Goal: Use online tool/utility: Utilize a website feature to perform a specific function

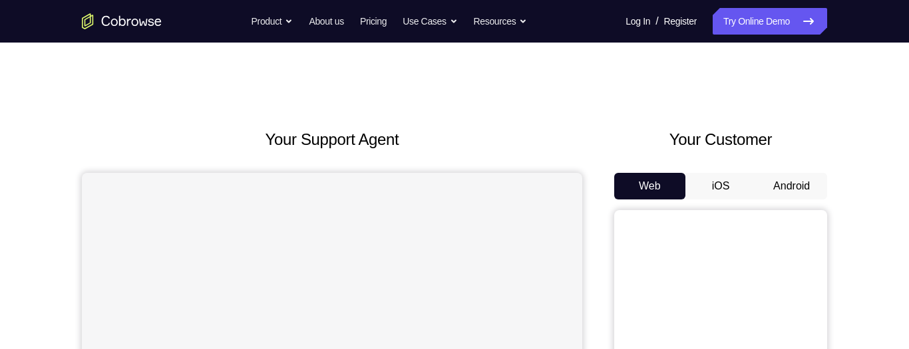
click at [799, 188] on button "Android" at bounding box center [791, 186] width 71 height 27
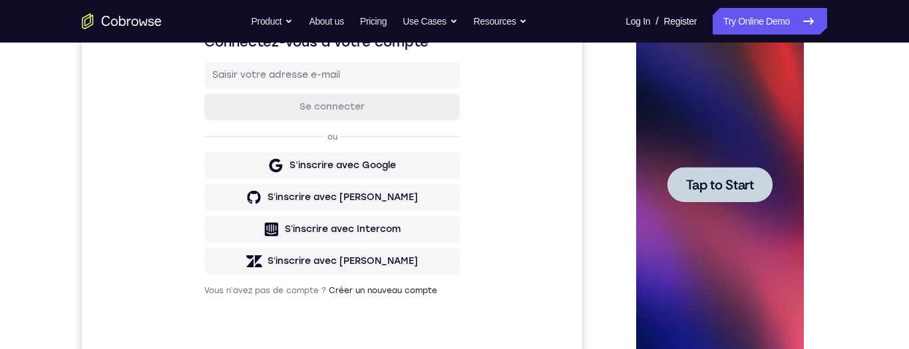
scroll to position [239, 0]
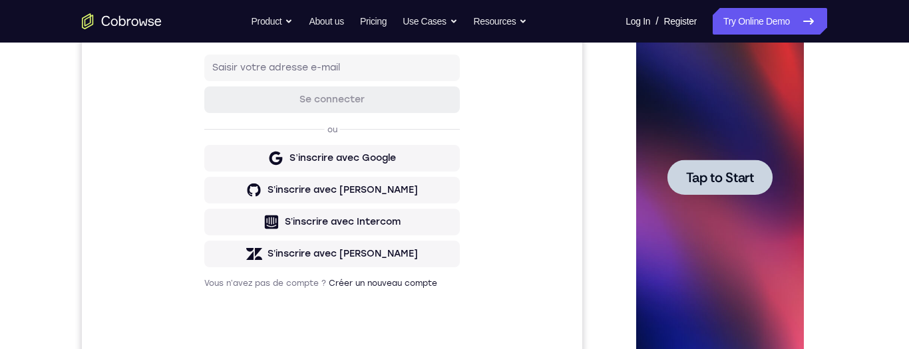
click at [740, 192] on div at bounding box center [719, 177] width 105 height 35
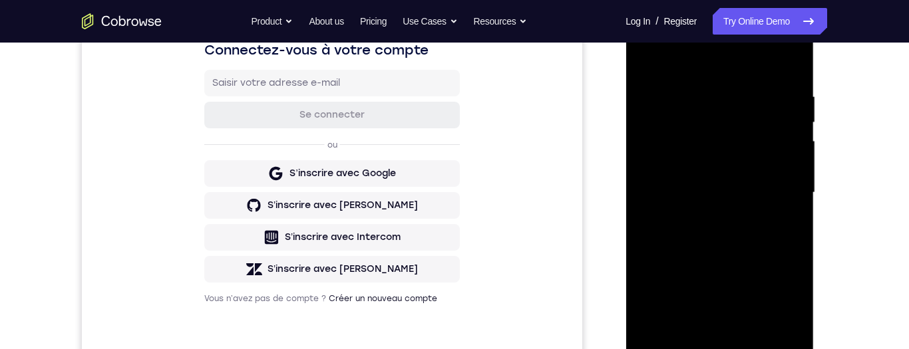
scroll to position [302, 0]
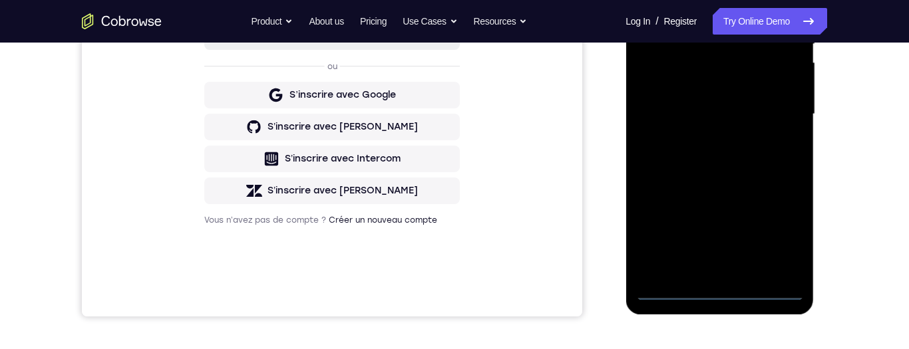
click at [727, 296] on div at bounding box center [720, 114] width 168 height 373
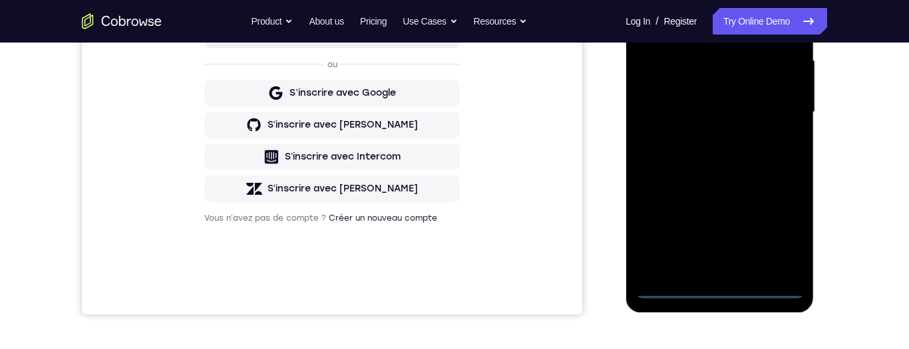
click at [787, 241] on div at bounding box center [720, 112] width 168 height 373
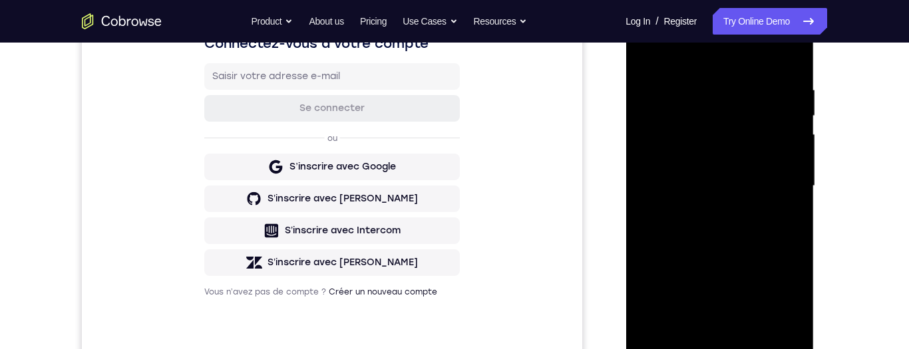
scroll to position [175, 0]
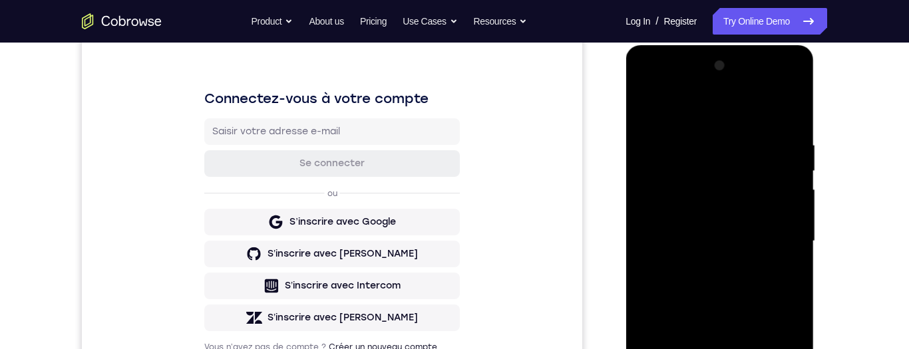
click at [674, 89] on div at bounding box center [720, 241] width 168 height 373
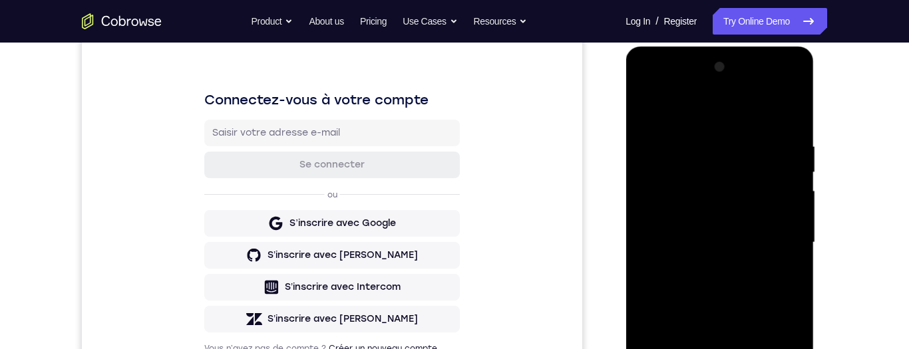
click at [783, 242] on div at bounding box center [720, 243] width 168 height 373
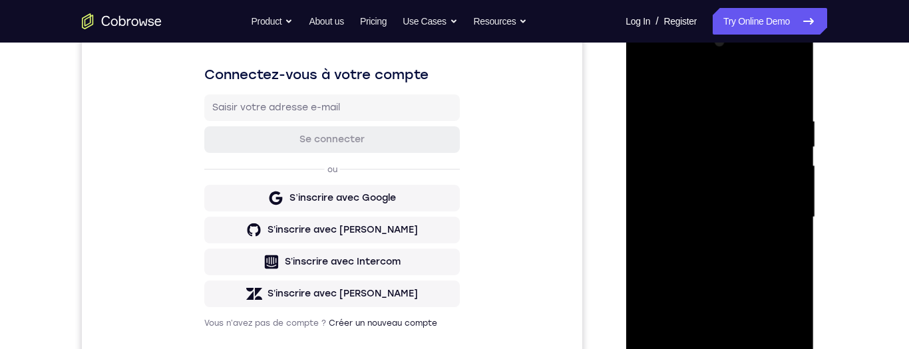
scroll to position [222, 0]
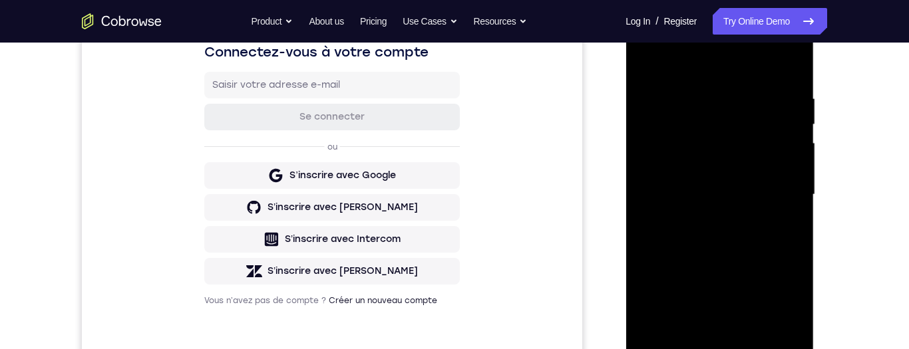
click at [714, 224] on div at bounding box center [720, 195] width 168 height 373
click at [773, 185] on div at bounding box center [720, 195] width 168 height 373
click at [701, 161] on div at bounding box center [720, 195] width 168 height 373
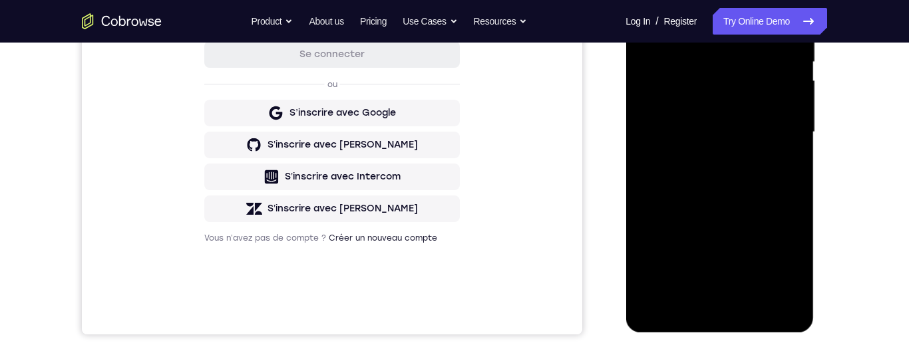
scroll to position [276, 0]
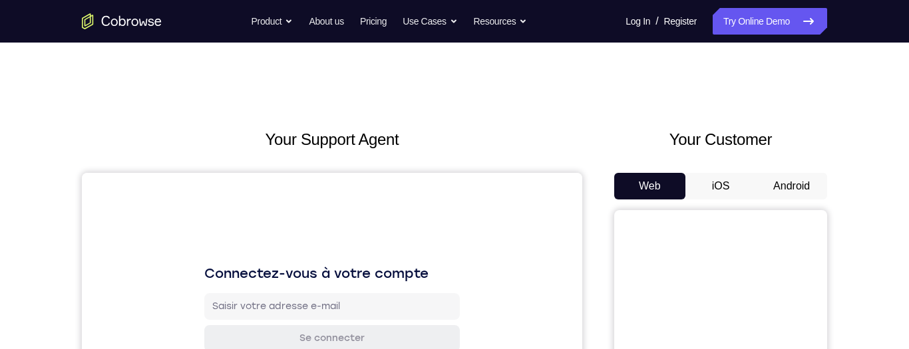
click at [802, 186] on button "Android" at bounding box center [791, 186] width 71 height 27
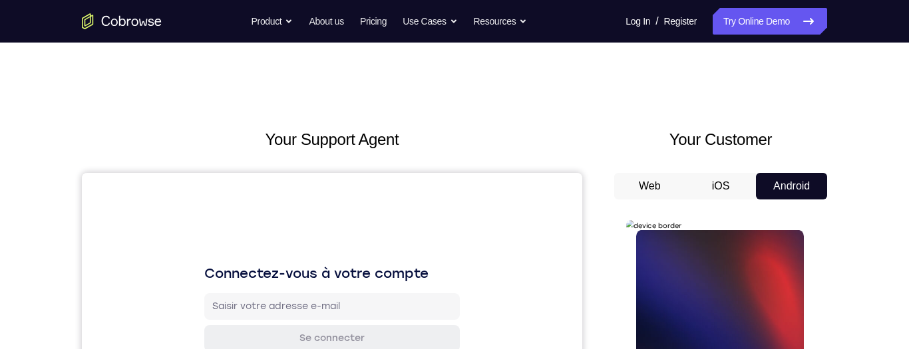
scroll to position [204, 0]
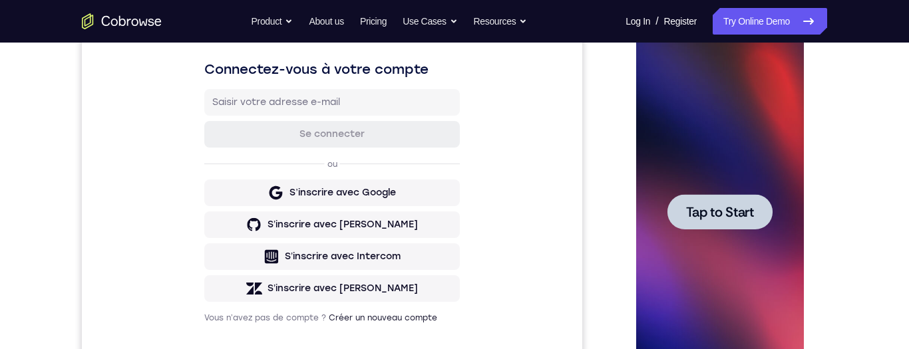
click at [741, 218] on span "Tap to Start" at bounding box center [720, 212] width 68 height 13
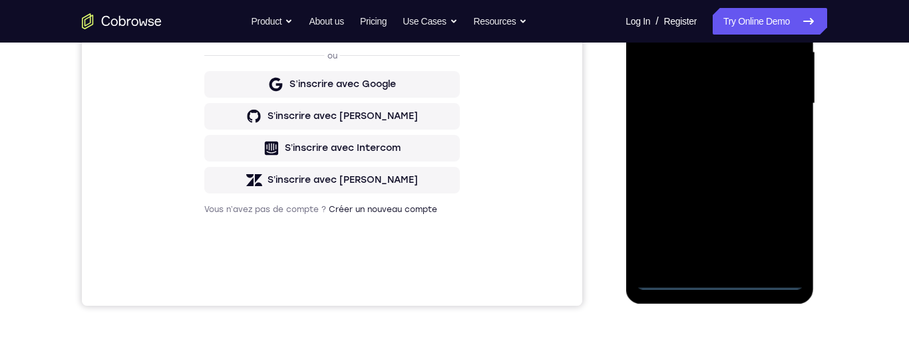
scroll to position [319, 0]
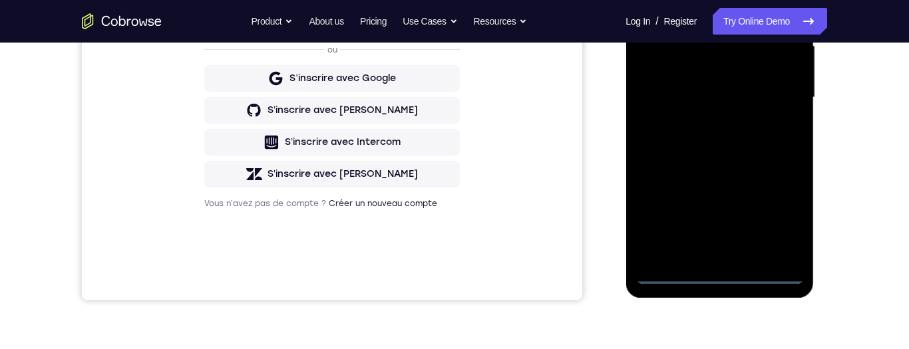
click at [727, 280] on div at bounding box center [720, 97] width 168 height 373
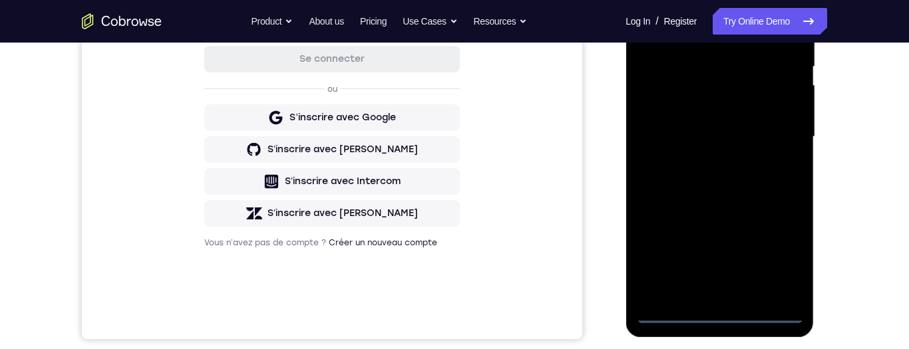
click at [777, 261] on div at bounding box center [720, 137] width 168 height 373
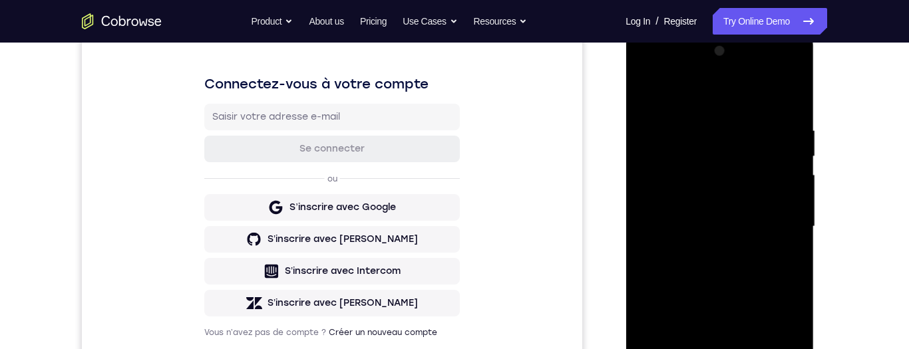
scroll to position [161, 0]
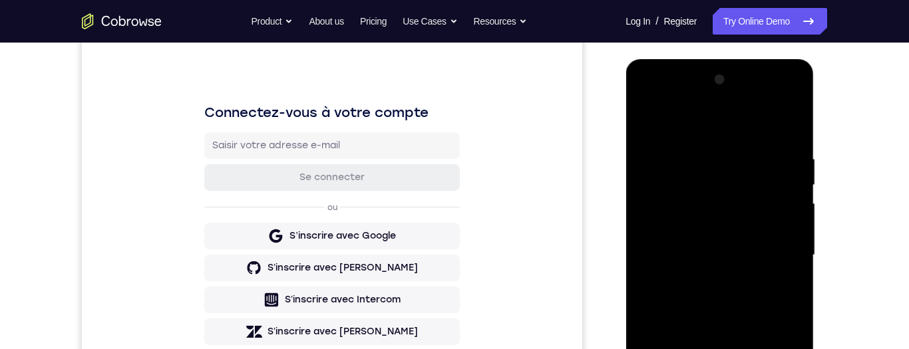
click at [672, 124] on div at bounding box center [720, 255] width 168 height 373
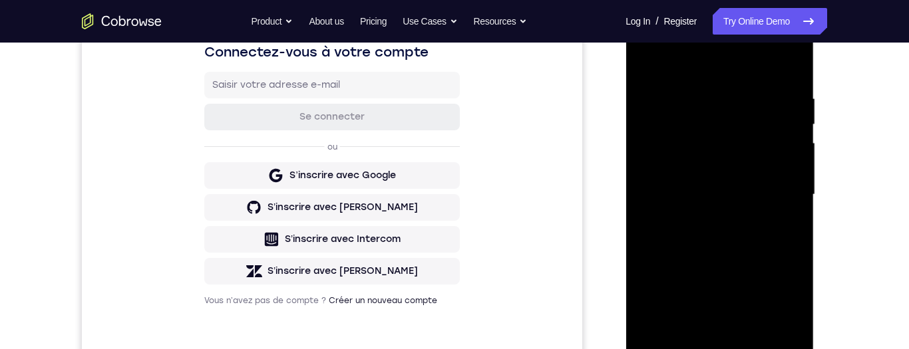
click at [782, 190] on div at bounding box center [720, 195] width 168 height 373
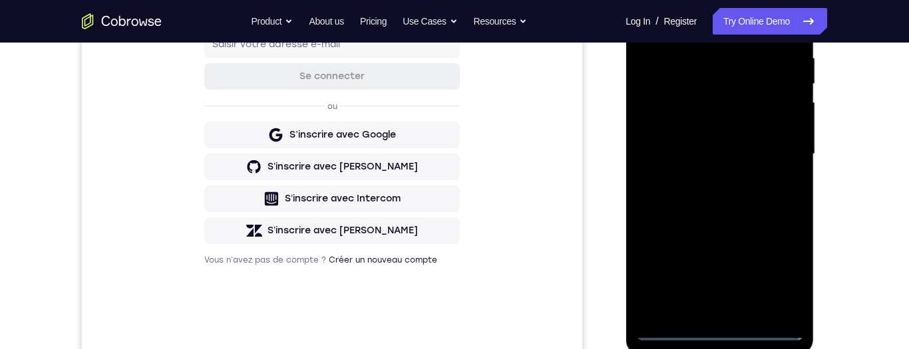
scroll to position [214, 0]
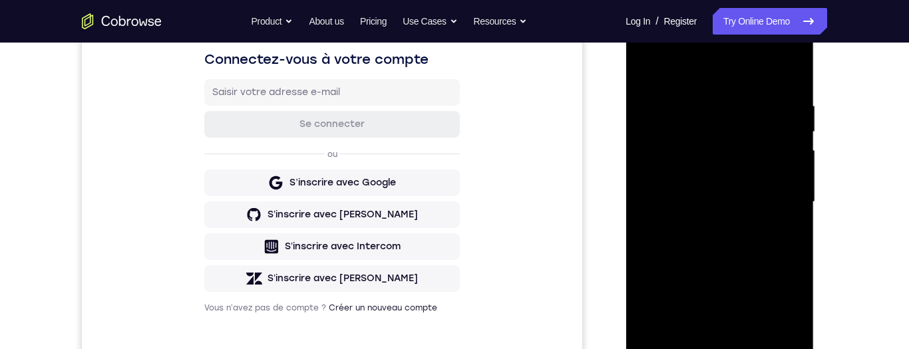
click at [713, 232] on div at bounding box center [720, 202] width 168 height 373
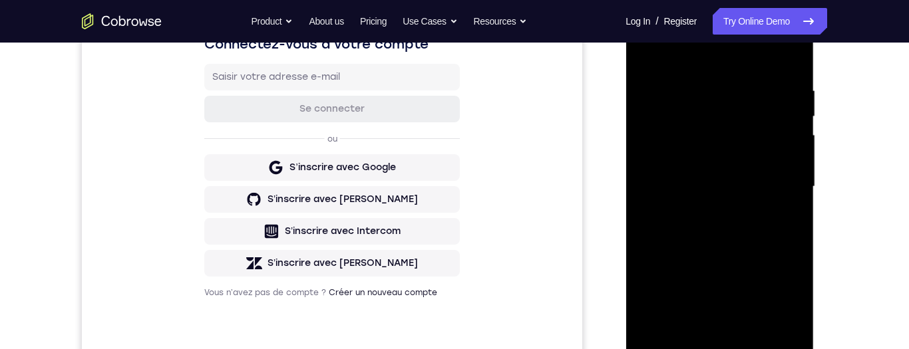
click at [772, 174] on div at bounding box center [720, 187] width 168 height 373
click at [710, 152] on div at bounding box center [720, 187] width 168 height 373
click at [753, 189] on div at bounding box center [720, 187] width 168 height 373
click at [766, 234] on div at bounding box center [720, 187] width 168 height 373
click at [769, 232] on div at bounding box center [720, 187] width 168 height 373
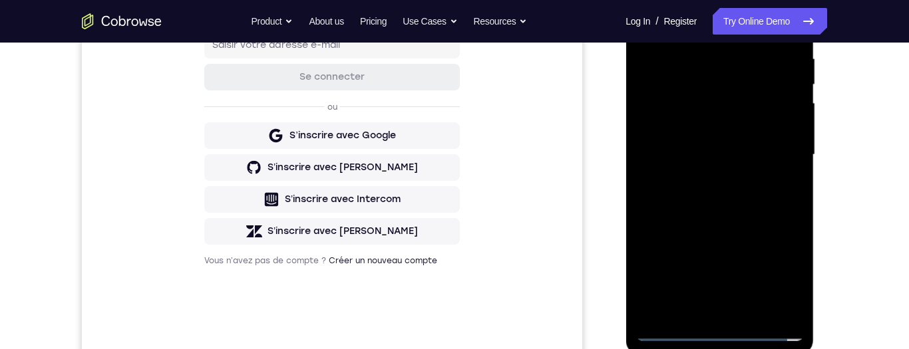
scroll to position [259, 0]
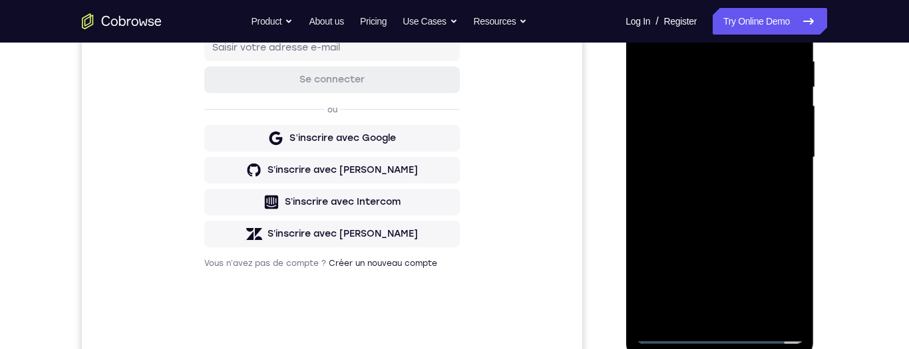
click at [709, 55] on div at bounding box center [720, 157] width 168 height 373
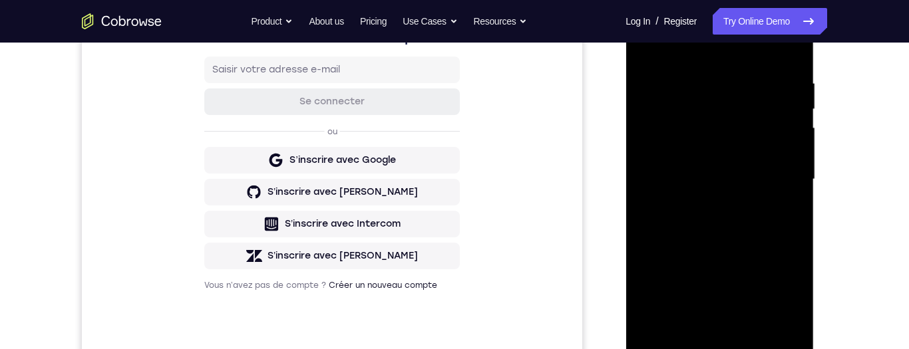
click at [764, 237] on div at bounding box center [720, 179] width 168 height 373
click at [708, 82] on div at bounding box center [720, 179] width 168 height 373
click at [791, 286] on div at bounding box center [720, 179] width 168 height 373
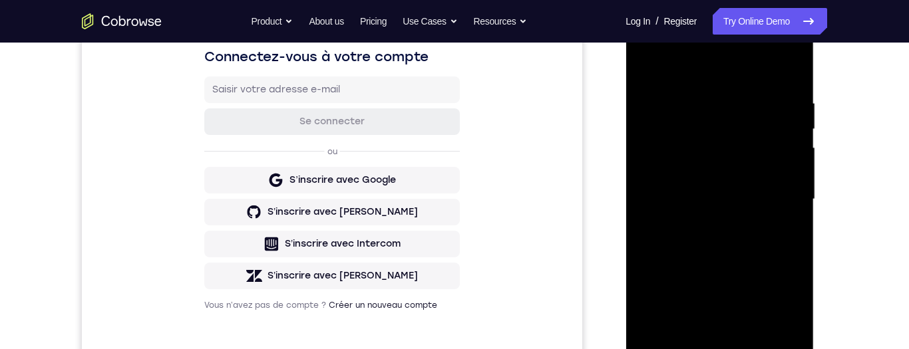
scroll to position [215, 0]
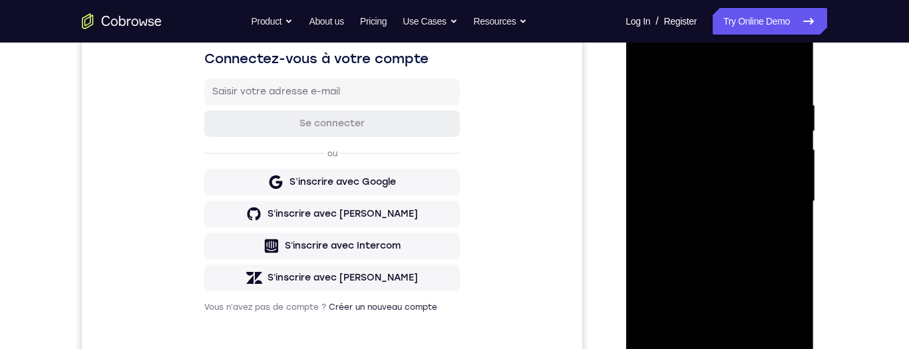
click at [782, 282] on div at bounding box center [720, 201] width 168 height 373
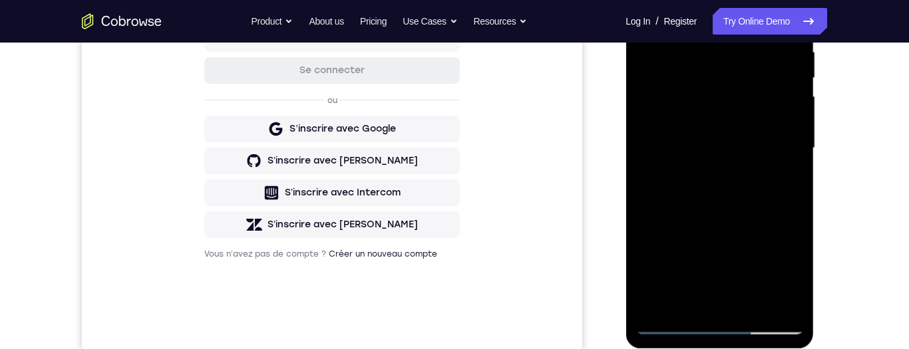
scroll to position [232, 0]
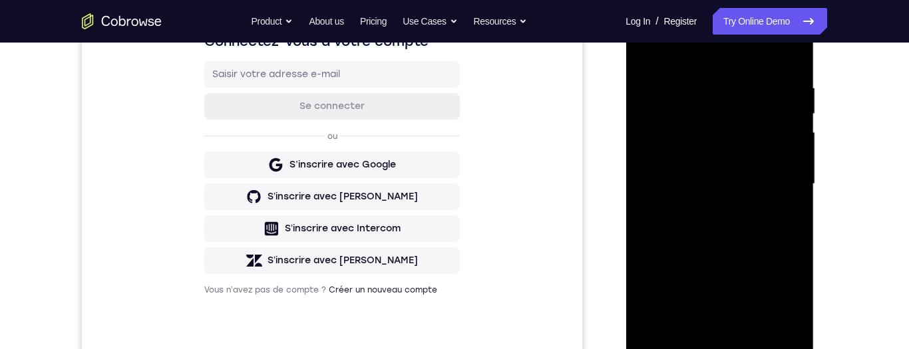
click at [787, 59] on div at bounding box center [720, 184] width 168 height 373
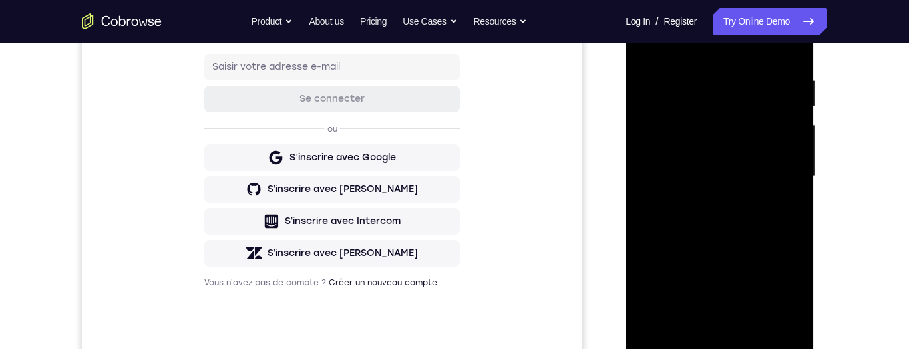
scroll to position [222, 0]
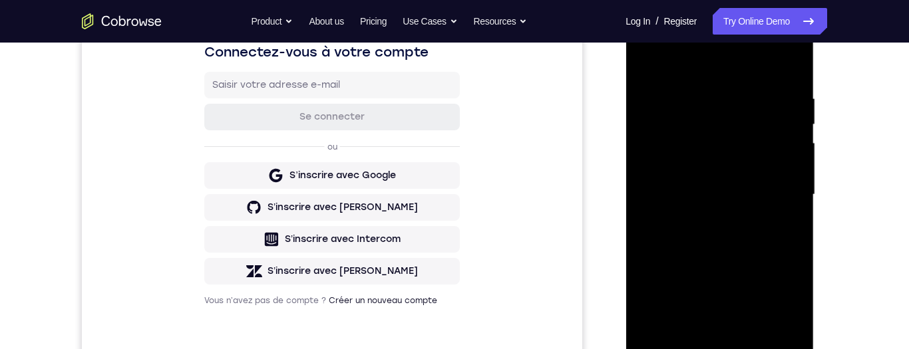
click at [792, 97] on div at bounding box center [720, 195] width 168 height 373
click at [636, 280] on div at bounding box center [720, 195] width 168 height 373
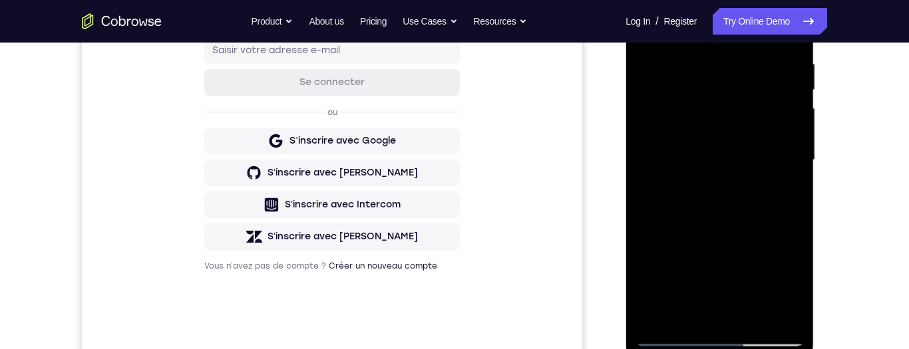
scroll to position [262, 0]
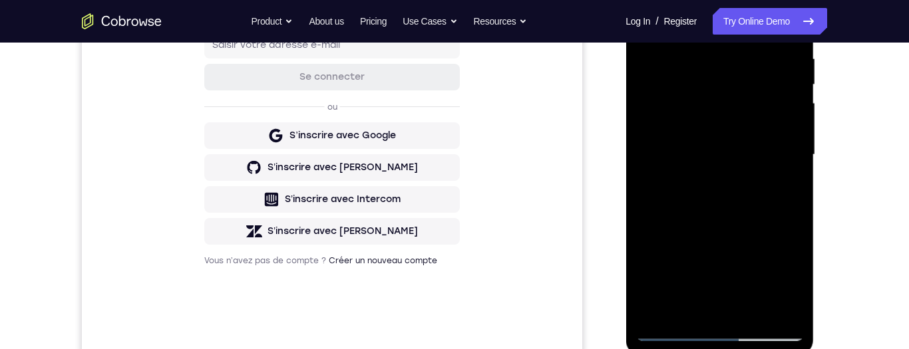
click at [772, 311] on div at bounding box center [720, 155] width 168 height 373
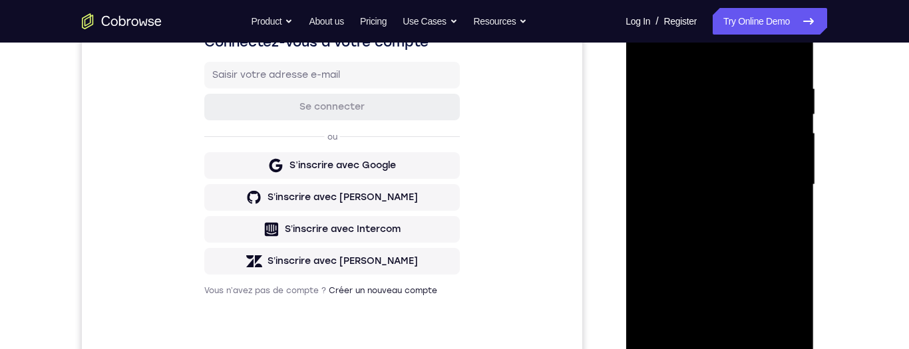
scroll to position [284, 0]
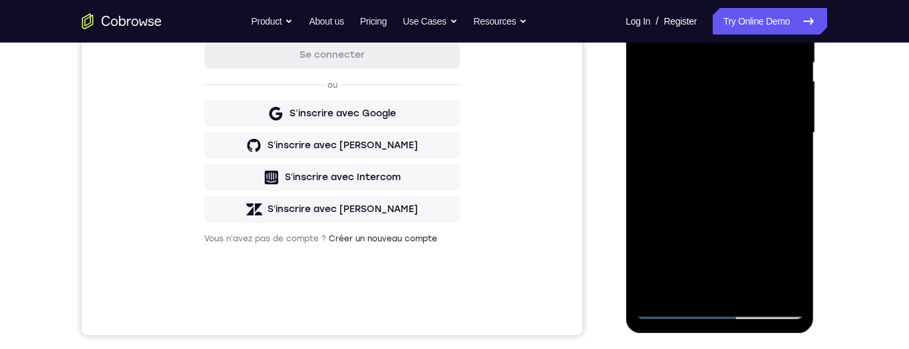
click at [773, 286] on div at bounding box center [720, 133] width 168 height 373
click at [777, 238] on div at bounding box center [720, 133] width 168 height 373
click at [645, 228] on div at bounding box center [720, 133] width 168 height 373
click at [727, 184] on div at bounding box center [720, 133] width 168 height 373
click at [649, 242] on div at bounding box center [720, 133] width 168 height 373
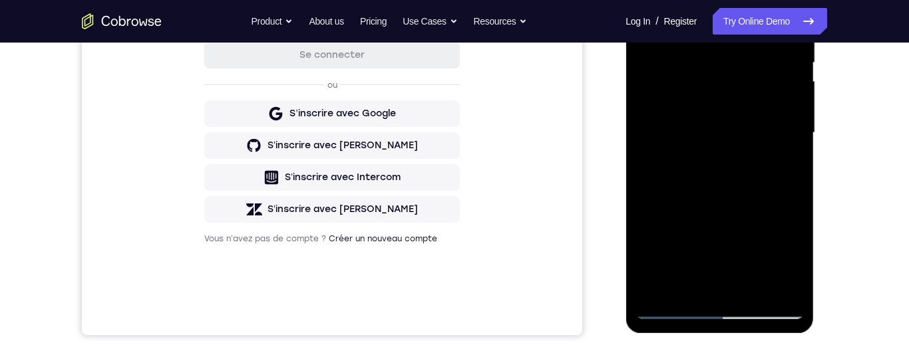
scroll to position [203, 0]
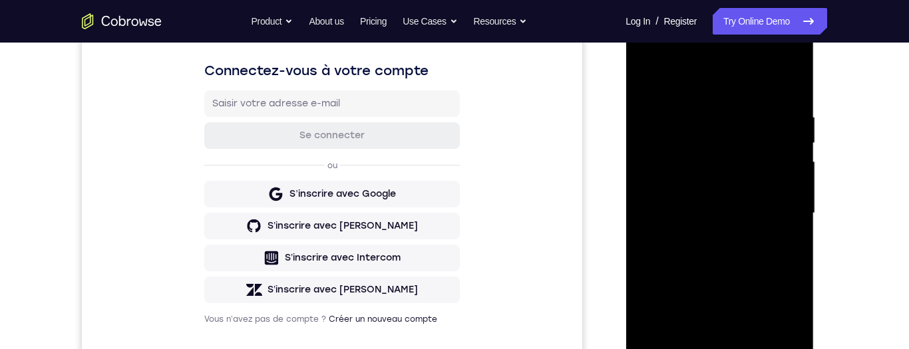
click at [650, 233] on div at bounding box center [720, 213] width 168 height 373
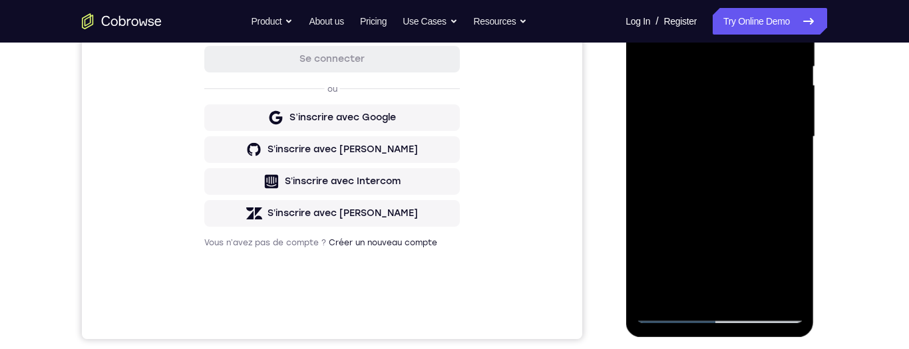
scroll to position [219, 0]
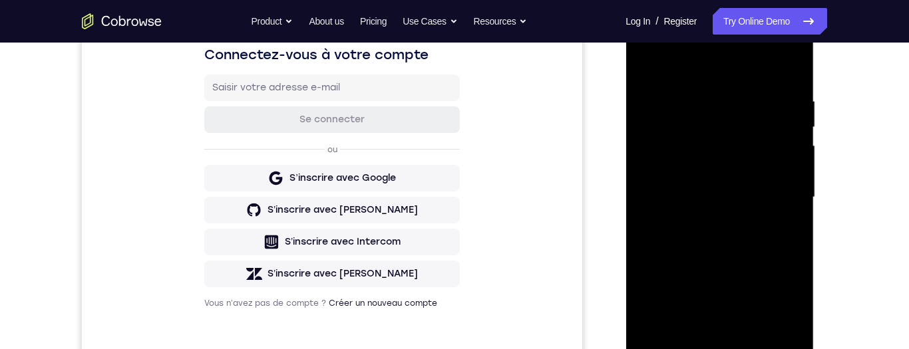
click at [780, 283] on div at bounding box center [720, 197] width 168 height 373
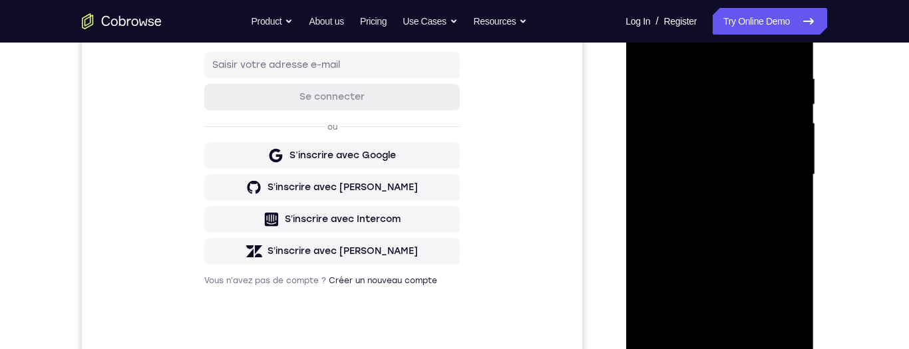
scroll to position [208, 0]
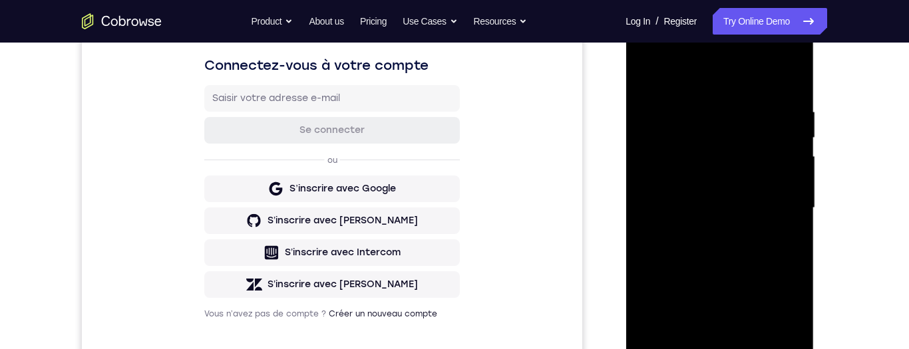
click at [778, 295] on div at bounding box center [720, 208] width 168 height 373
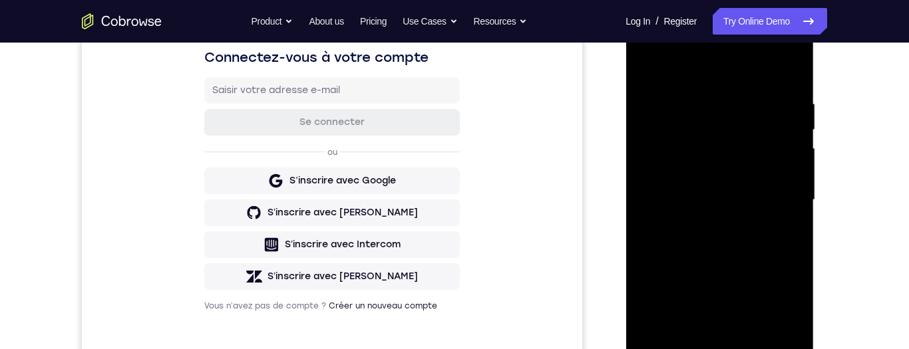
scroll to position [217, 0]
click at [780, 303] on div at bounding box center [720, 199] width 168 height 373
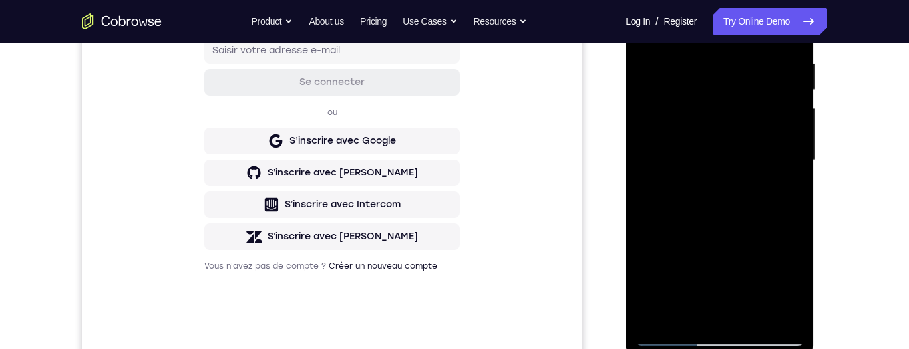
click at [680, 333] on div at bounding box center [720, 160] width 168 height 373
click at [756, 318] on div at bounding box center [720, 159] width 168 height 373
click at [750, 232] on div at bounding box center [720, 159] width 168 height 373
click at [717, 175] on div at bounding box center [720, 159] width 168 height 373
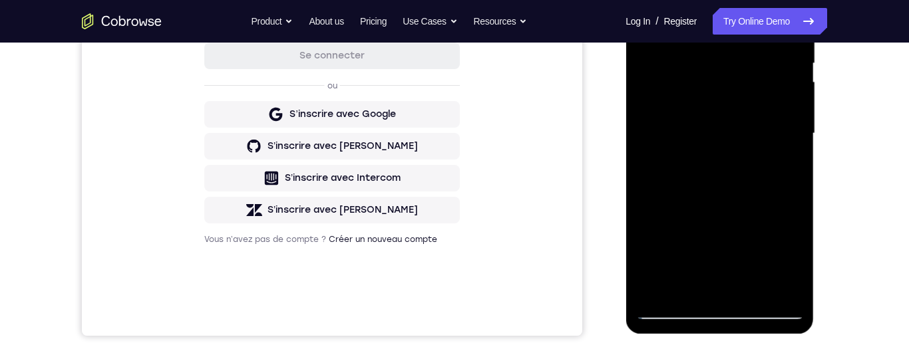
scroll to position [289, 0]
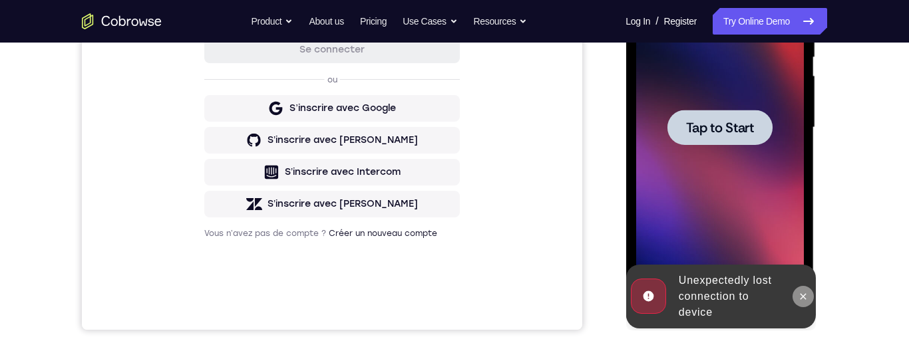
click at [802, 292] on icon at bounding box center [802, 297] width 11 height 11
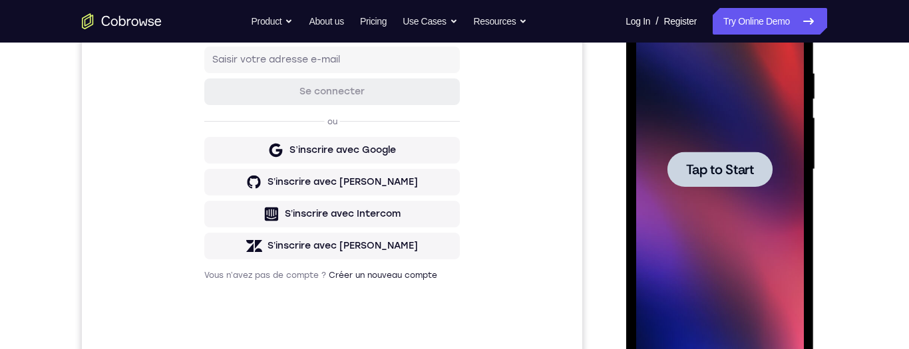
click at [747, 173] on span "Tap to Start" at bounding box center [720, 169] width 68 height 13
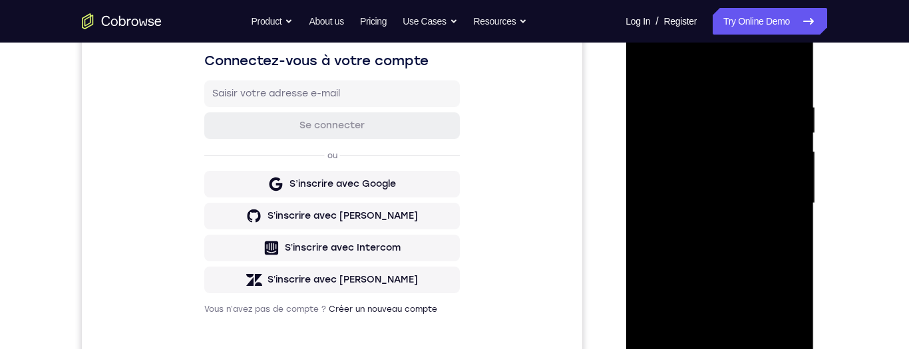
scroll to position [293, 0]
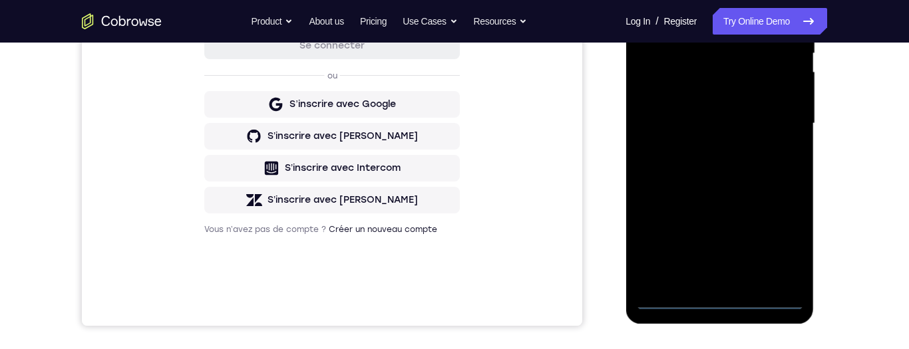
click at [724, 308] on div at bounding box center [720, 123] width 168 height 373
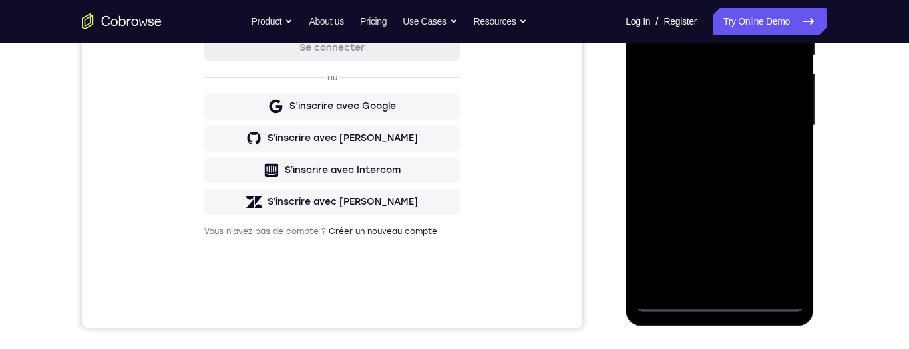
click at [786, 244] on div at bounding box center [720, 125] width 168 height 373
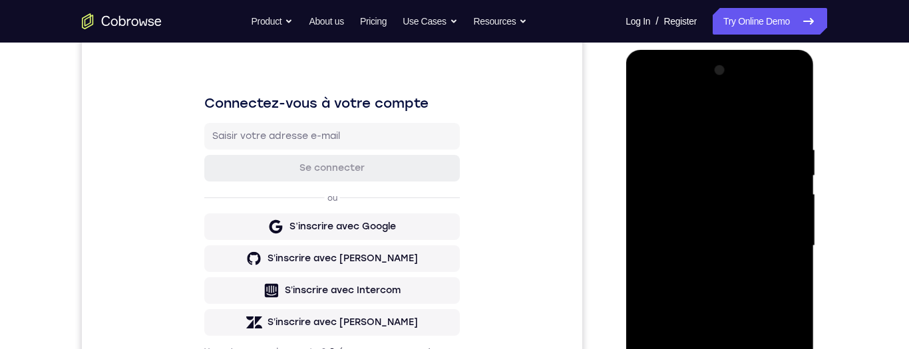
scroll to position [172, 0]
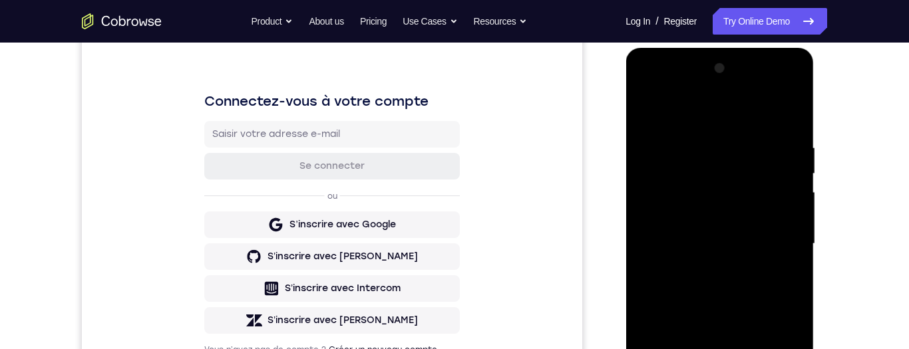
click at [680, 101] on div at bounding box center [720, 244] width 168 height 373
click at [783, 246] on div at bounding box center [720, 244] width 168 height 373
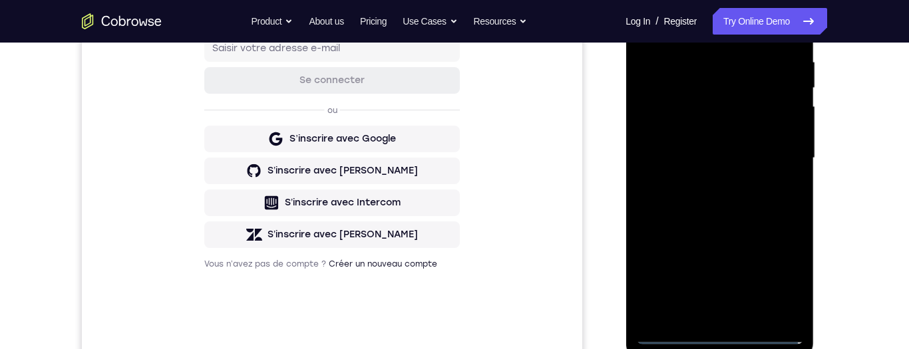
scroll to position [270, 0]
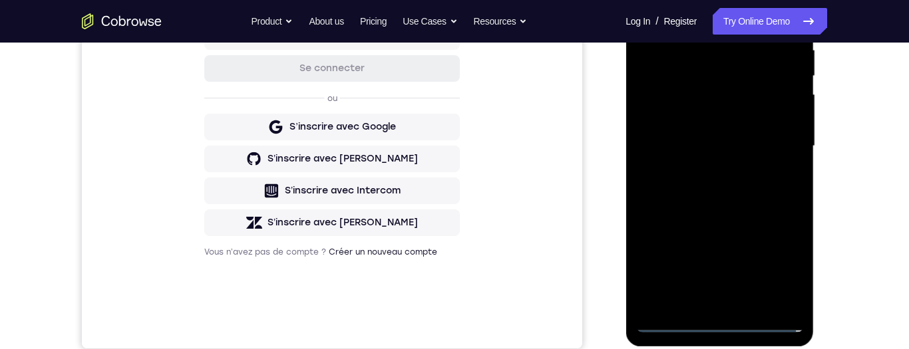
click at [710, 176] on div at bounding box center [720, 146] width 168 height 373
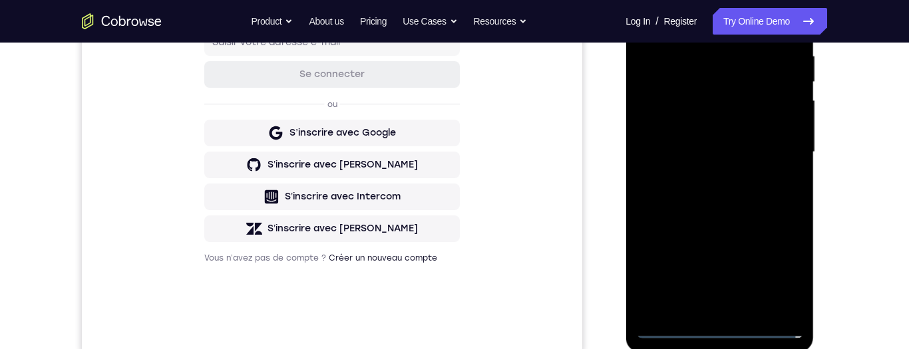
scroll to position [226, 0]
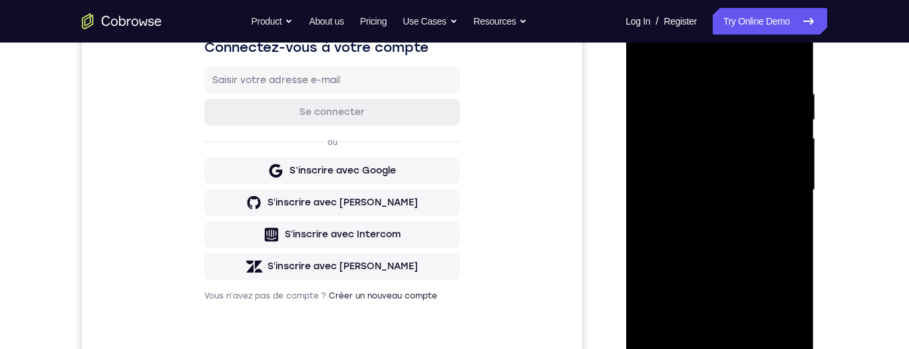
click at [768, 181] on div at bounding box center [720, 190] width 168 height 373
click at [736, 167] on div at bounding box center [720, 190] width 168 height 373
click at [760, 196] on div at bounding box center [720, 190] width 168 height 373
click at [769, 236] on div at bounding box center [720, 190] width 168 height 373
click at [768, 235] on div at bounding box center [720, 190] width 168 height 373
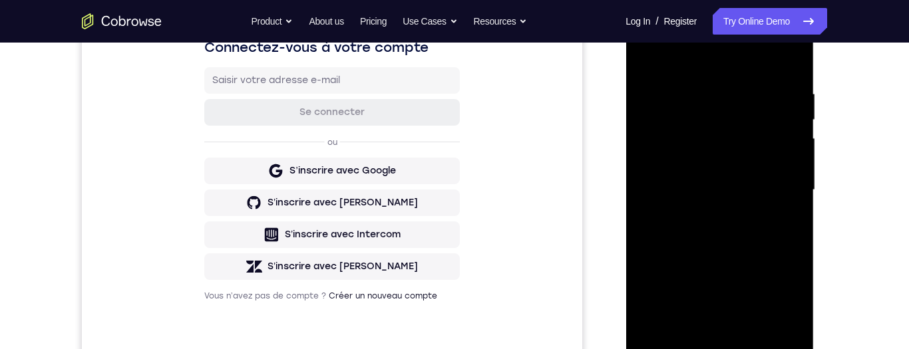
click at [778, 234] on div at bounding box center [720, 190] width 168 height 373
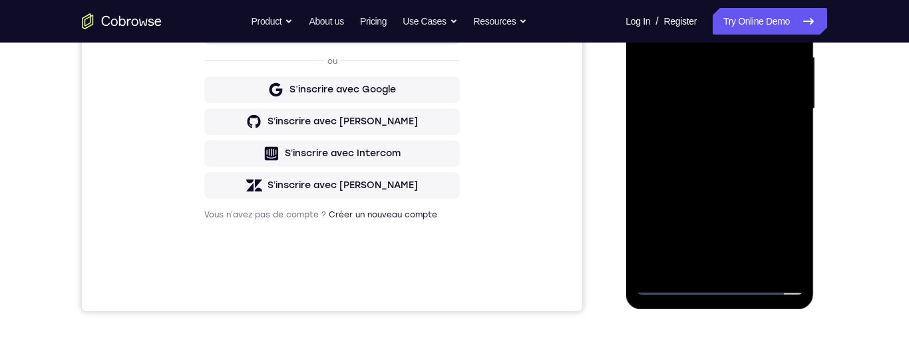
scroll to position [294, 0]
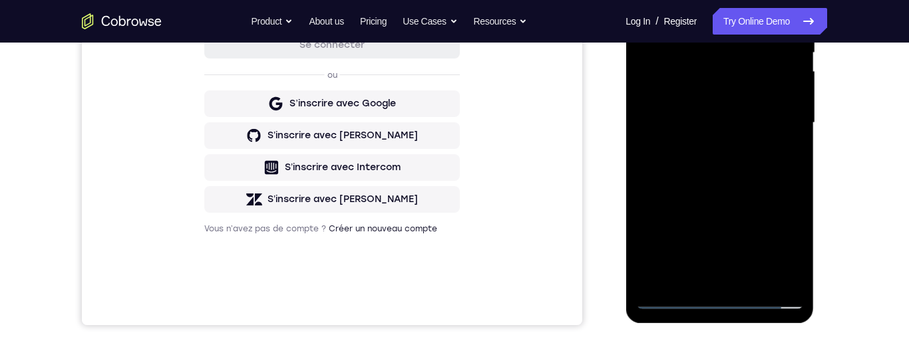
click at [771, 178] on div at bounding box center [720, 123] width 168 height 373
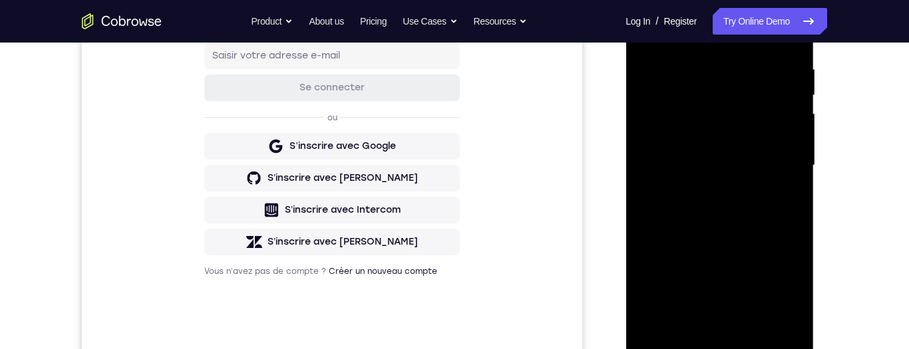
scroll to position [243, 0]
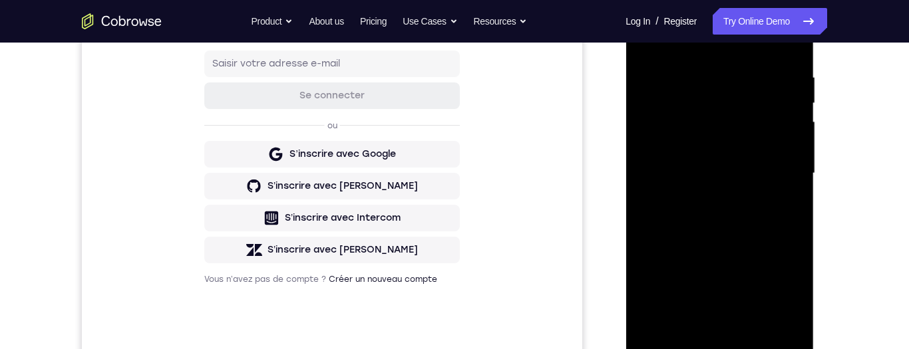
click at [760, 329] on div at bounding box center [720, 173] width 168 height 373
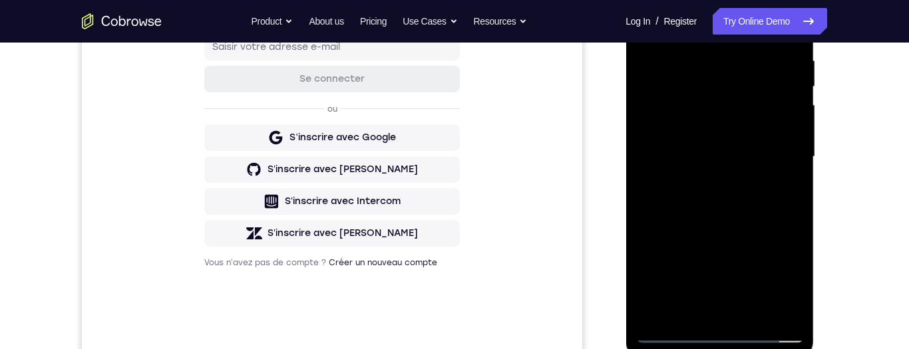
scroll to position [260, 0]
click at [756, 231] on div at bounding box center [720, 157] width 168 height 373
click at [763, 166] on div at bounding box center [720, 157] width 168 height 373
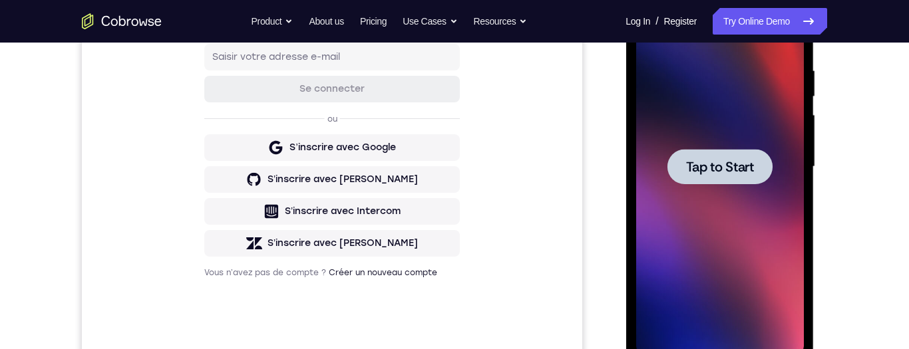
scroll to position [200, 0]
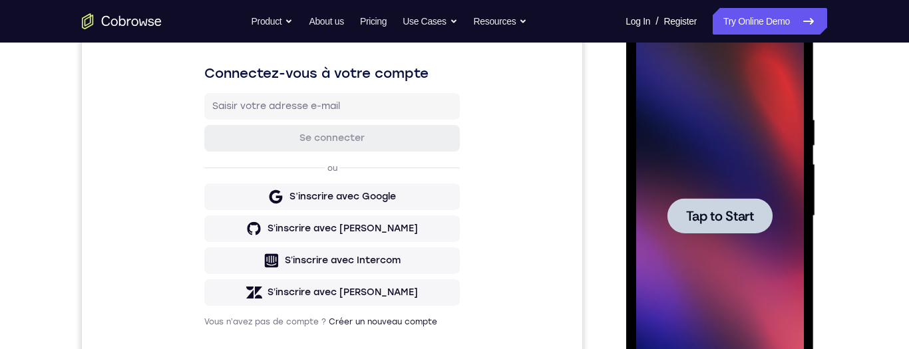
click at [746, 220] on span "Tap to Start" at bounding box center [720, 216] width 68 height 13
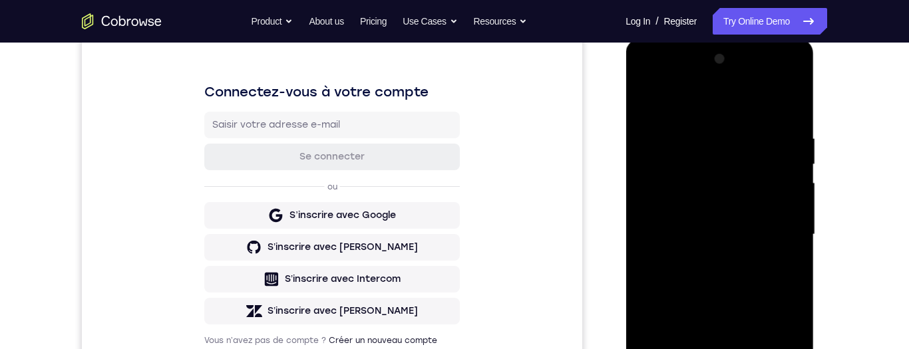
scroll to position [296, 0]
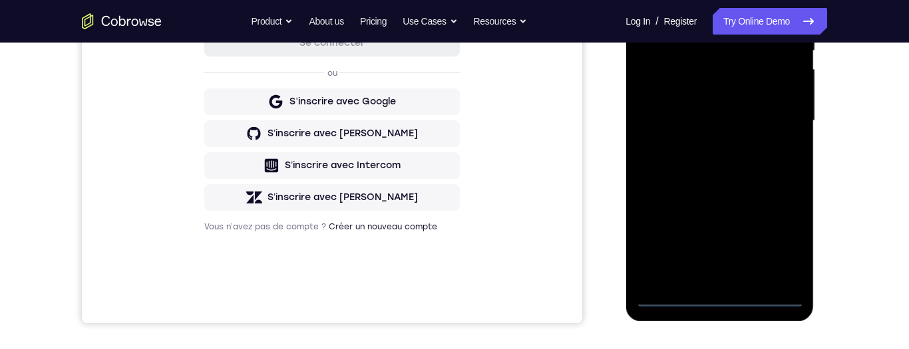
click at [724, 302] on div at bounding box center [720, 121] width 168 height 373
click at [777, 239] on div at bounding box center [720, 121] width 168 height 373
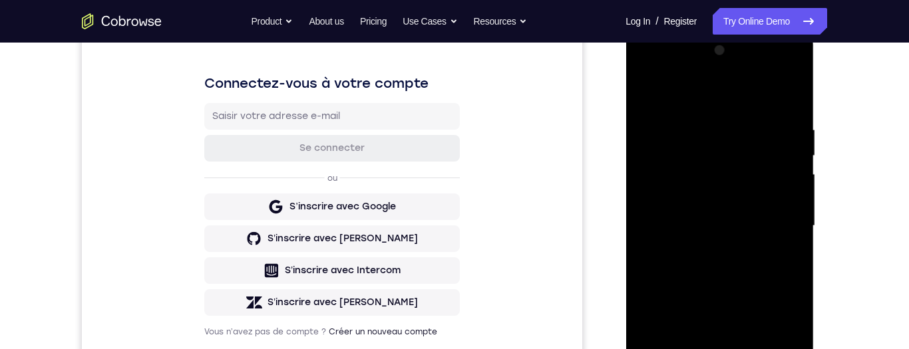
scroll to position [151, 0]
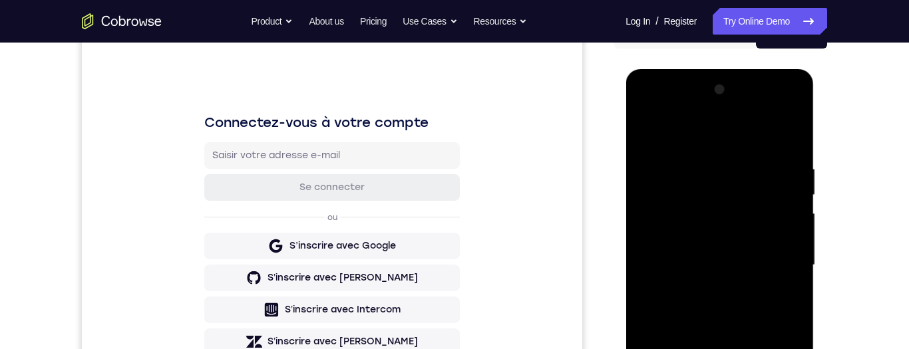
click at [668, 112] on div at bounding box center [720, 265] width 168 height 373
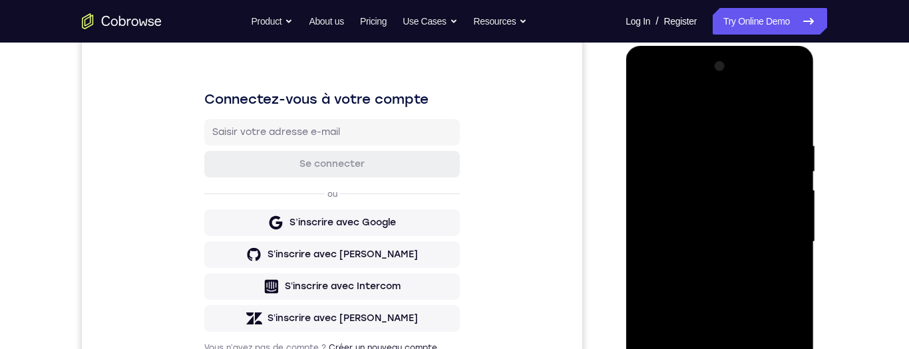
click at [785, 242] on div at bounding box center [720, 242] width 168 height 373
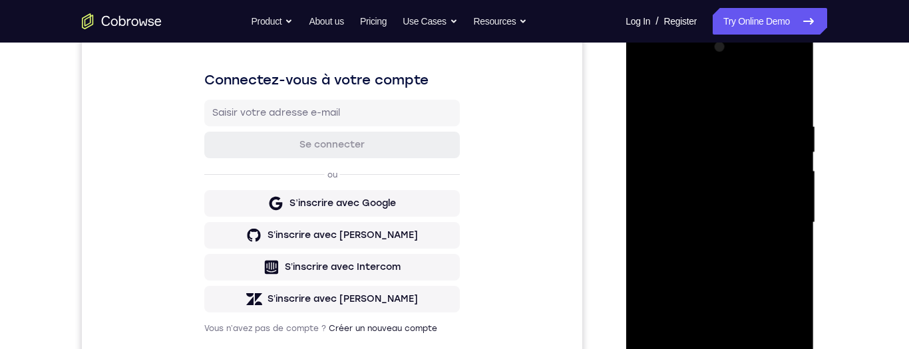
click at [712, 252] on div at bounding box center [720, 223] width 168 height 373
click at [762, 210] on div at bounding box center [720, 223] width 168 height 373
click at [718, 189] on div at bounding box center [720, 223] width 168 height 373
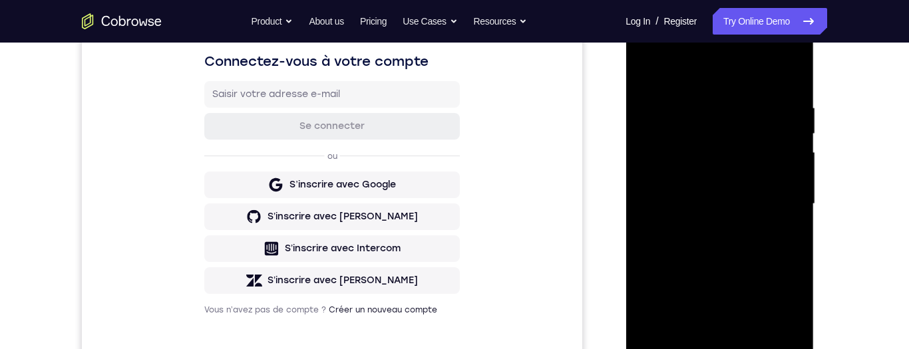
click at [797, 335] on div at bounding box center [720, 204] width 168 height 373
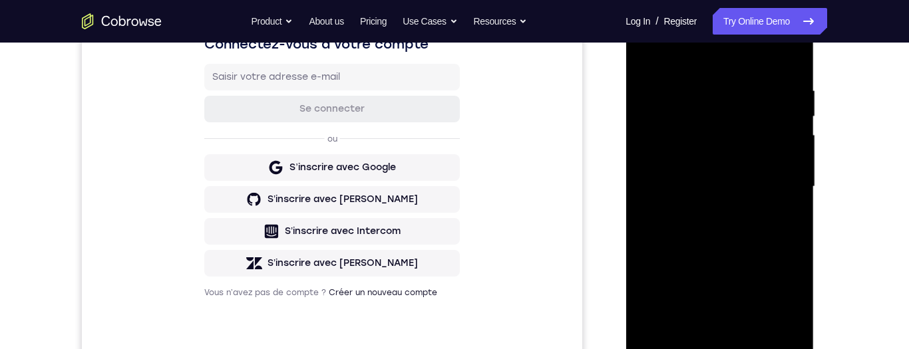
click at [766, 192] on div at bounding box center [720, 187] width 168 height 373
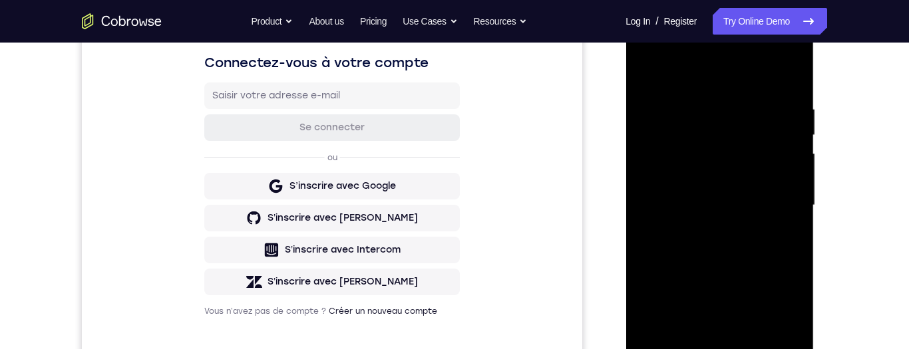
click at [762, 252] on div at bounding box center [720, 205] width 168 height 373
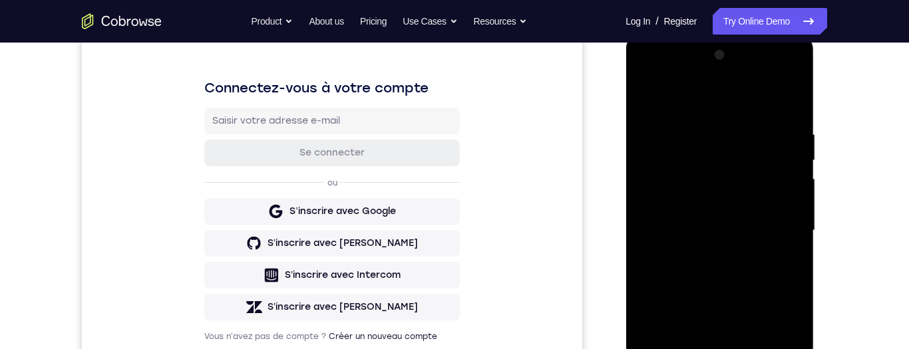
scroll to position [182, 0]
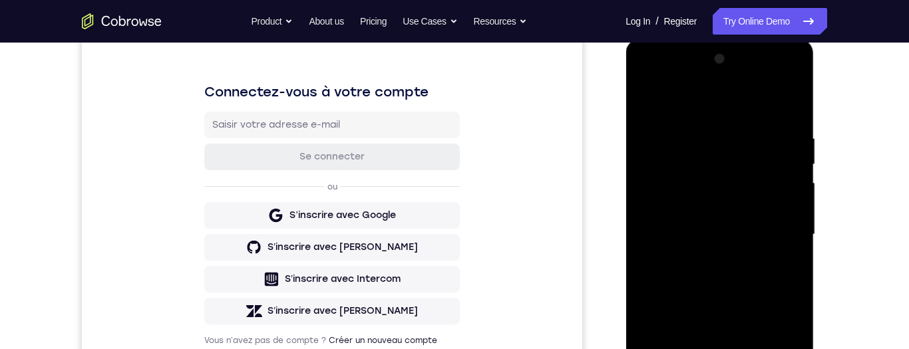
click at [781, 172] on div at bounding box center [720, 235] width 168 height 373
click at [764, 278] on div at bounding box center [720, 235] width 168 height 373
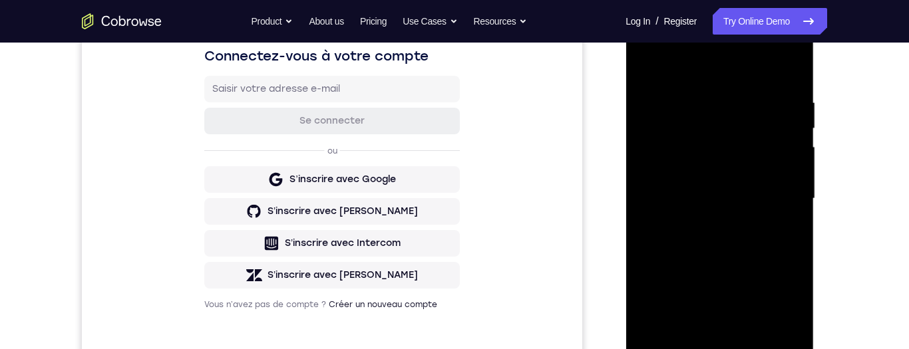
scroll to position [249, 0]
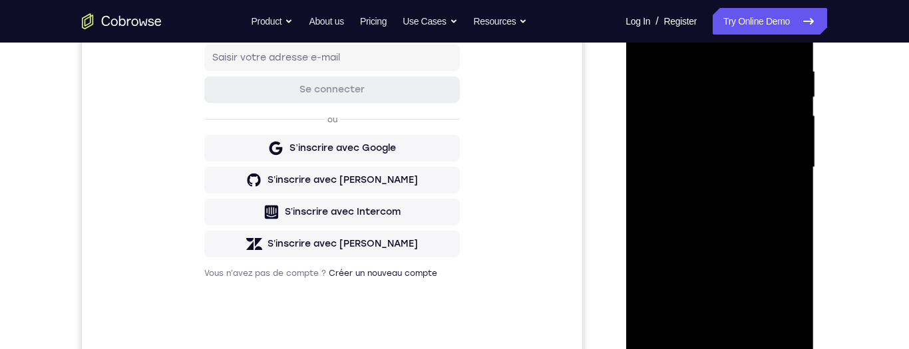
click at [758, 322] on div at bounding box center [720, 167] width 168 height 373
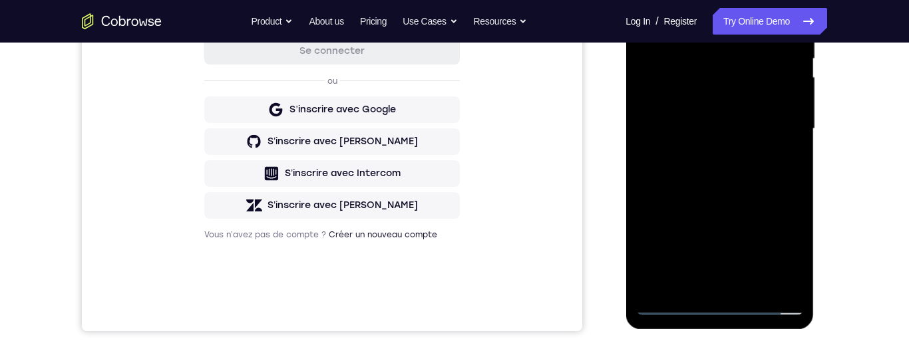
click at [769, 185] on div at bounding box center [720, 129] width 168 height 373
click at [760, 285] on div at bounding box center [720, 129] width 168 height 373
click at [762, 201] on div at bounding box center [720, 129] width 168 height 373
click at [769, 147] on div at bounding box center [720, 129] width 168 height 373
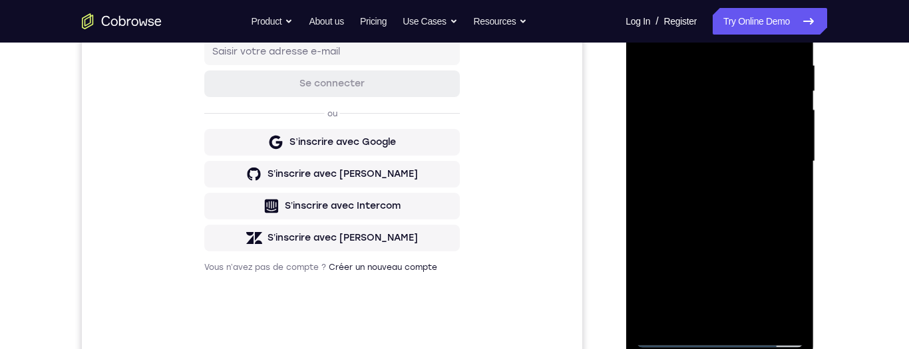
scroll to position [272, 0]
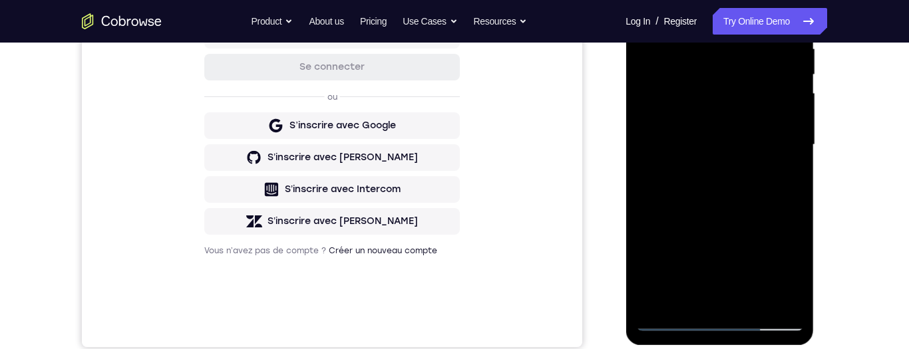
click at [722, 297] on div at bounding box center [720, 145] width 168 height 373
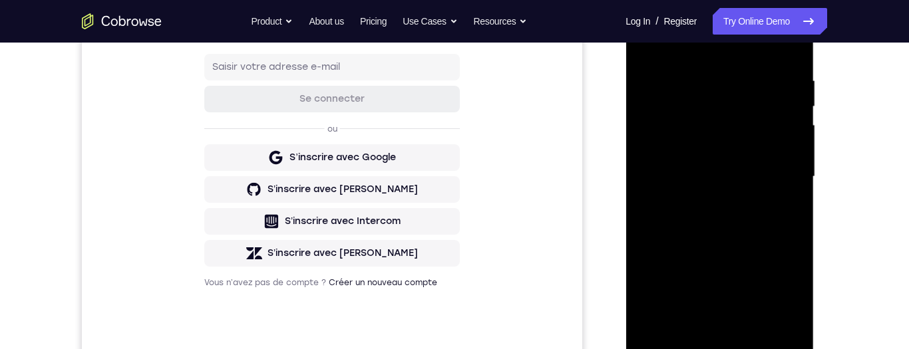
scroll to position [238, 0]
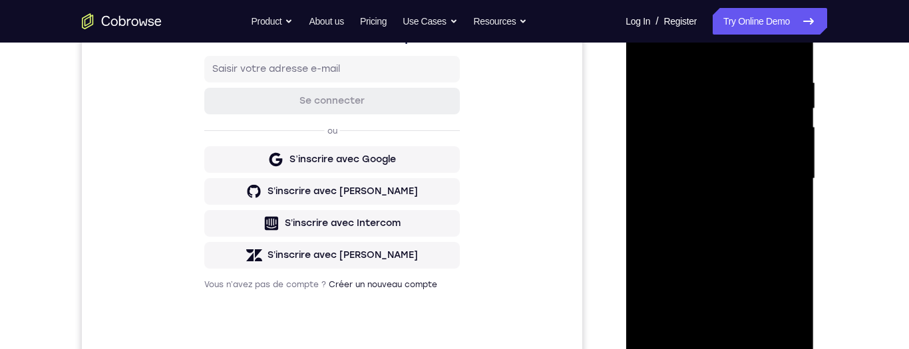
click at [802, 312] on div at bounding box center [720, 179] width 168 height 373
click at [798, 309] on div at bounding box center [720, 179] width 168 height 373
click at [799, 306] on div at bounding box center [720, 179] width 168 height 373
click at [802, 305] on div at bounding box center [720, 179] width 168 height 373
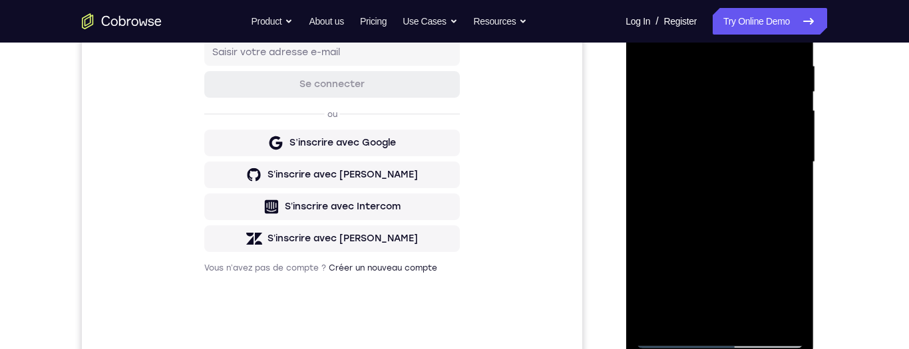
scroll to position [258, 0]
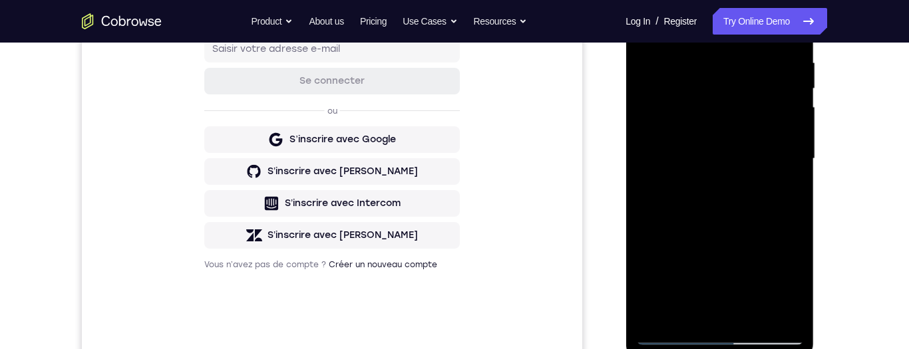
click at [801, 290] on div at bounding box center [720, 159] width 168 height 373
click at [694, 314] on div at bounding box center [720, 159] width 168 height 373
click at [761, 240] on div at bounding box center [720, 159] width 168 height 373
click at [760, 238] on div at bounding box center [720, 159] width 168 height 373
click at [761, 236] on div at bounding box center [720, 159] width 168 height 373
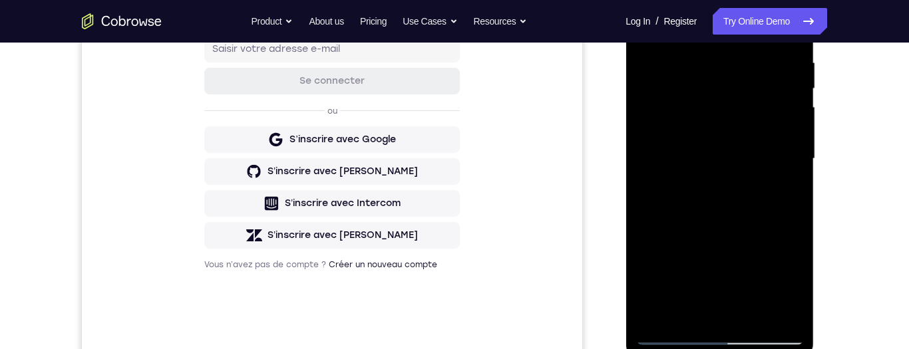
click at [760, 236] on div at bounding box center [720, 159] width 168 height 373
click at [760, 235] on div at bounding box center [720, 159] width 168 height 373
click at [785, 186] on div at bounding box center [720, 159] width 168 height 373
click at [798, 287] on div at bounding box center [720, 159] width 168 height 373
click at [799, 280] on div at bounding box center [720, 159] width 168 height 373
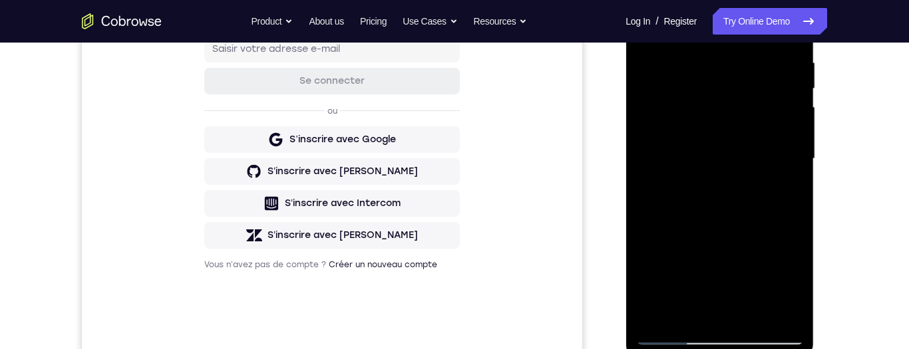
click at [799, 278] on div at bounding box center [720, 159] width 168 height 373
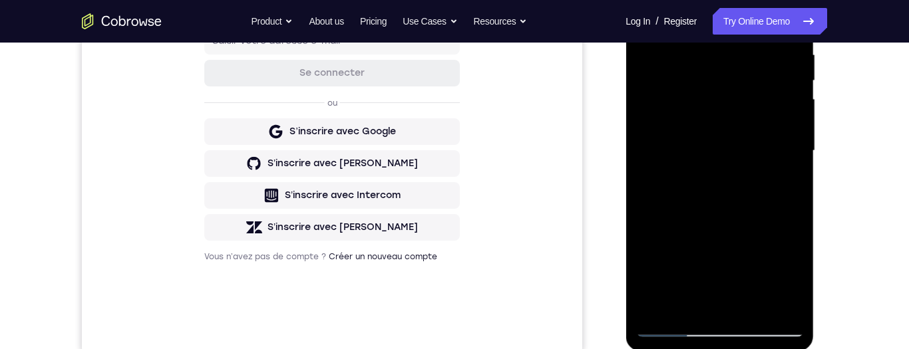
scroll to position [267, 0]
click at [800, 275] on div at bounding box center [720, 149] width 168 height 373
click at [801, 278] on div at bounding box center [720, 149] width 168 height 373
click at [801, 275] on div at bounding box center [720, 149] width 168 height 373
click at [798, 280] on div at bounding box center [720, 149] width 168 height 373
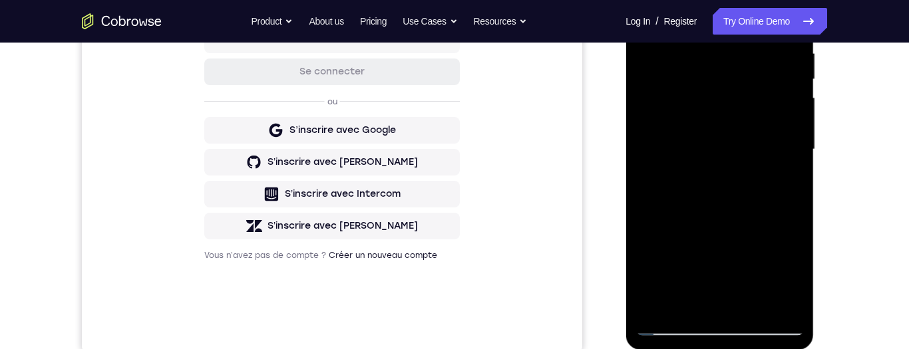
scroll to position [184, 0]
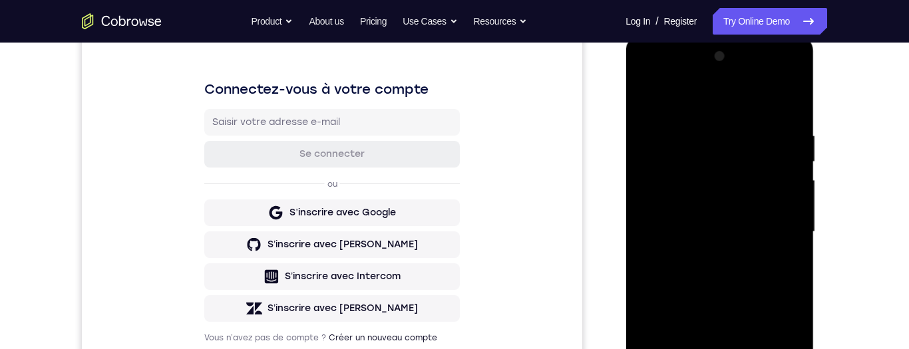
click at [663, 220] on div at bounding box center [720, 232] width 168 height 373
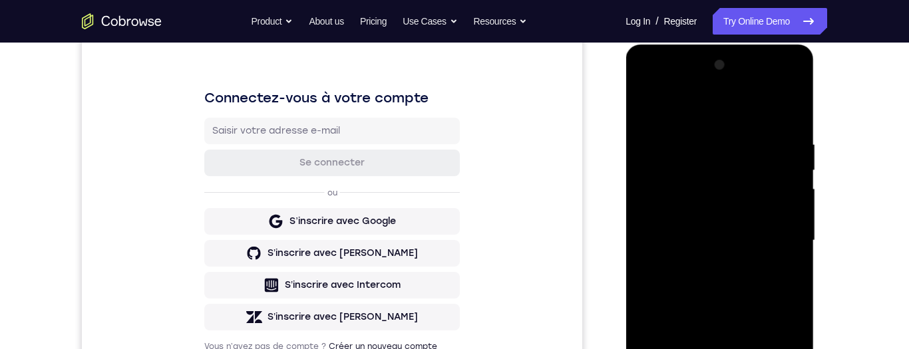
click at [658, 120] on div at bounding box center [720, 241] width 168 height 373
click at [648, 114] on div at bounding box center [720, 241] width 168 height 373
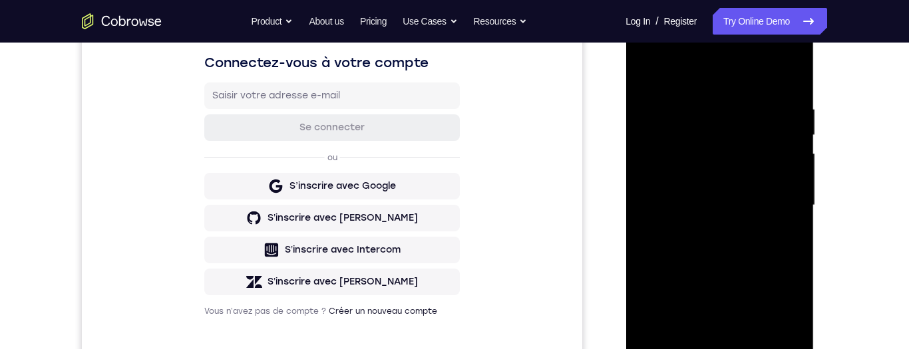
click at [748, 190] on div at bounding box center [720, 205] width 168 height 373
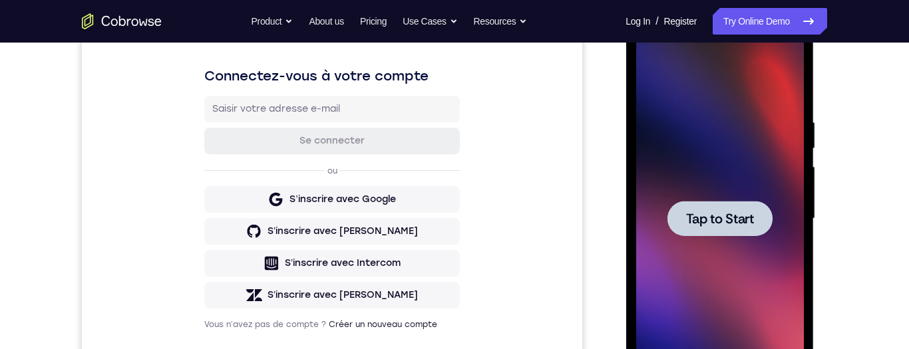
scroll to position [179, 0]
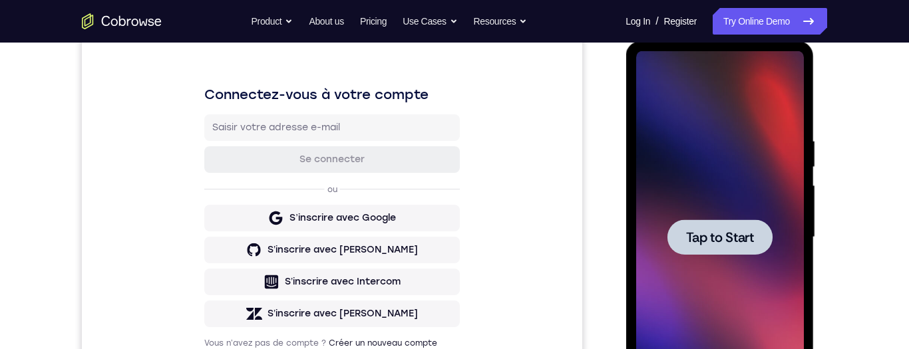
click at [578, 241] on div "Connectez-vous à votre compte Se connecter ou S’inscrire avec Google S’inscrire…" at bounding box center [332, 217] width 501 height 446
click at [740, 237] on span "Tap to Start" at bounding box center [720, 237] width 68 height 13
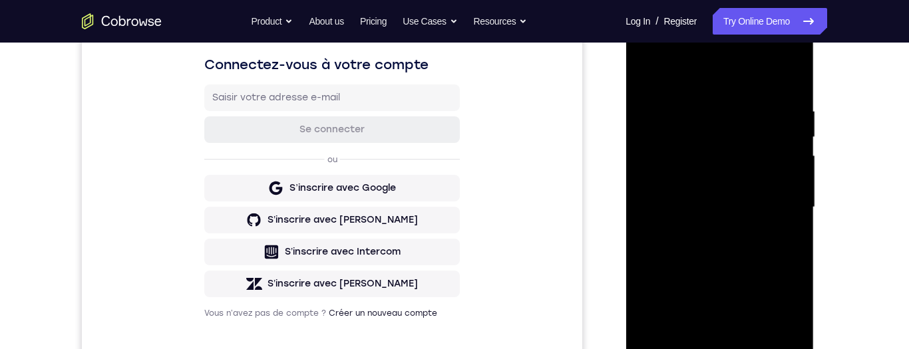
scroll to position [304, 0]
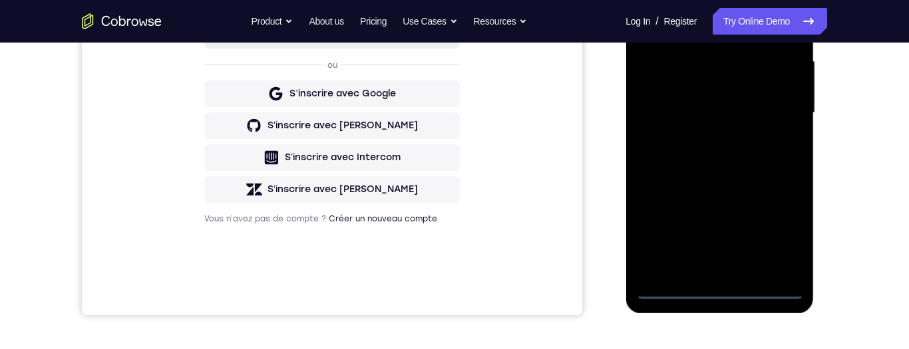
click at [724, 295] on div at bounding box center [720, 113] width 168 height 373
click at [783, 237] on div at bounding box center [720, 113] width 168 height 373
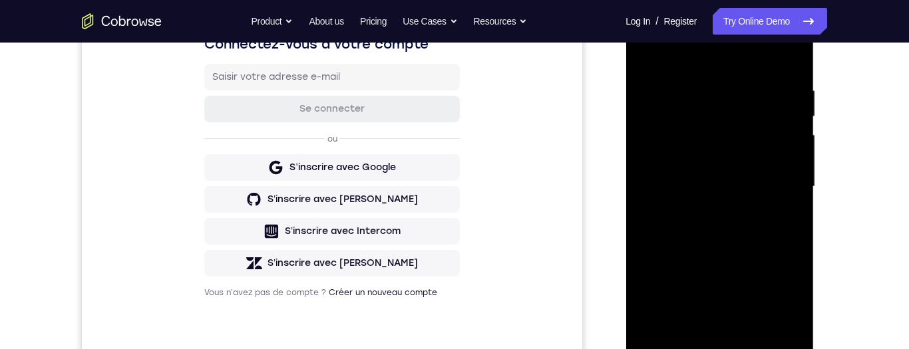
scroll to position [180, 0]
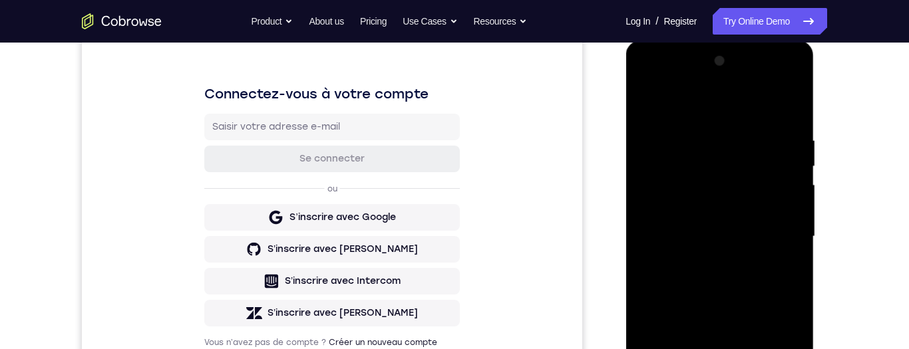
click at [679, 85] on div at bounding box center [720, 237] width 168 height 373
click at [788, 236] on div at bounding box center [720, 237] width 168 height 373
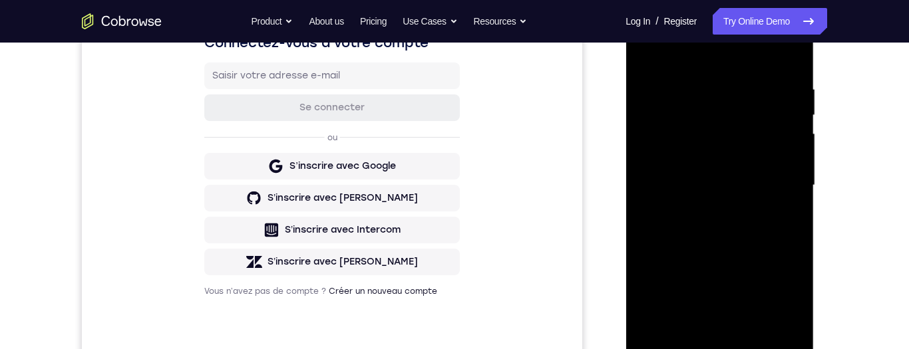
click at [706, 346] on div at bounding box center [720, 185] width 168 height 373
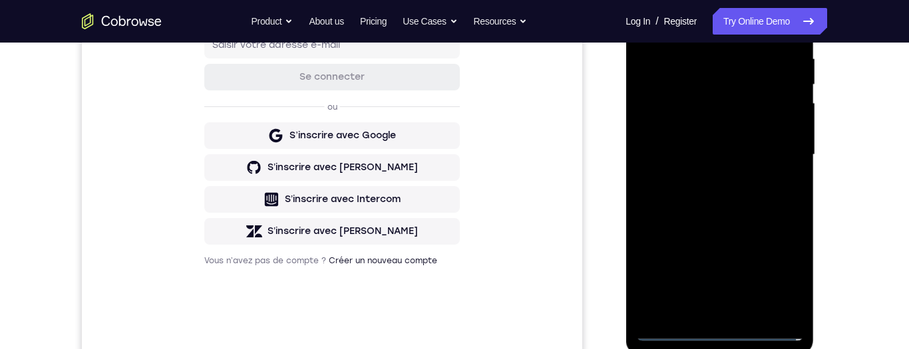
scroll to position [264, 0]
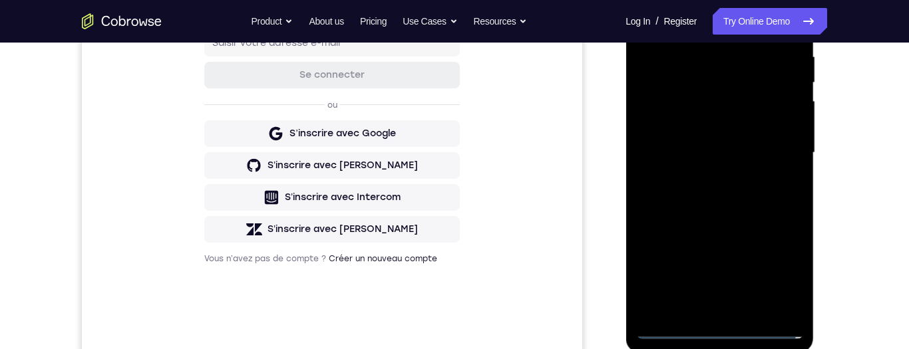
click at [767, 143] on div at bounding box center [720, 153] width 168 height 373
click at [732, 124] on div at bounding box center [720, 153] width 168 height 373
click at [761, 160] on div at bounding box center [720, 153] width 168 height 373
click at [760, 206] on div at bounding box center [720, 153] width 168 height 373
click at [762, 192] on div at bounding box center [720, 153] width 168 height 373
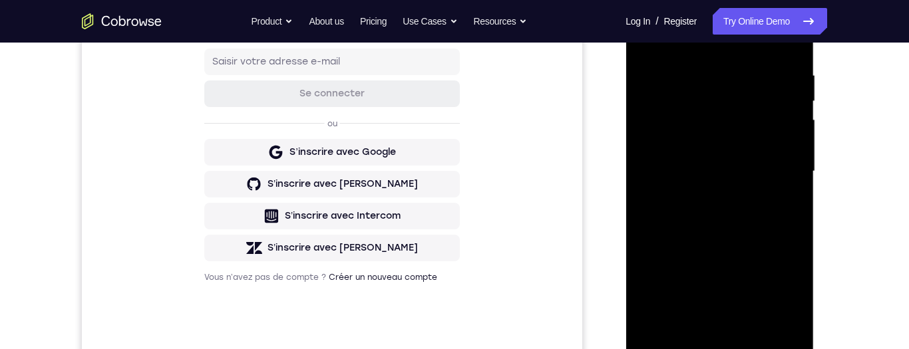
scroll to position [246, 0]
click at [759, 231] on div at bounding box center [720, 171] width 168 height 373
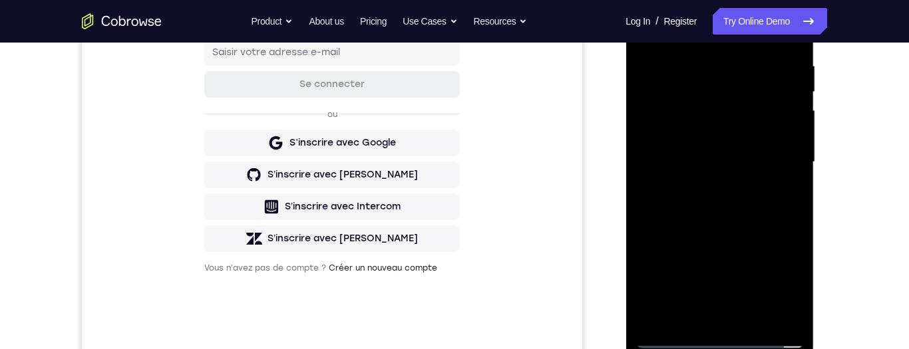
click at [758, 325] on div at bounding box center [720, 162] width 168 height 373
click at [752, 242] on div at bounding box center [720, 162] width 168 height 373
click at [777, 145] on div at bounding box center [720, 162] width 168 height 373
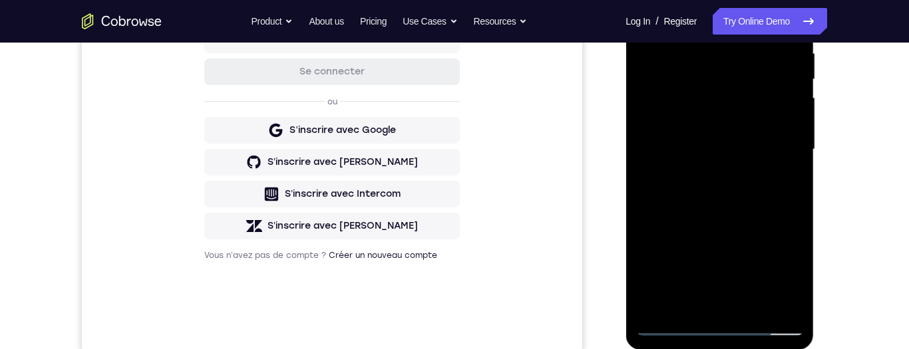
scroll to position [270, 0]
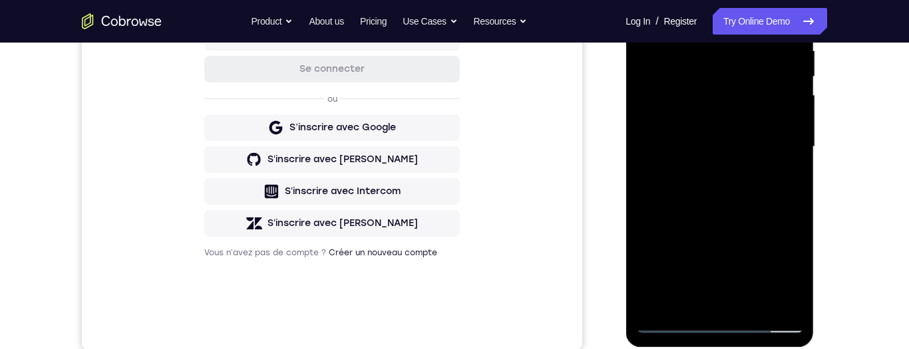
click at [715, 248] on div at bounding box center [720, 147] width 168 height 373
click at [743, 242] on div at bounding box center [720, 147] width 168 height 373
click at [748, 204] on div at bounding box center [720, 147] width 168 height 373
click at [785, 207] on div at bounding box center [720, 147] width 168 height 373
click at [779, 202] on div at bounding box center [720, 147] width 168 height 373
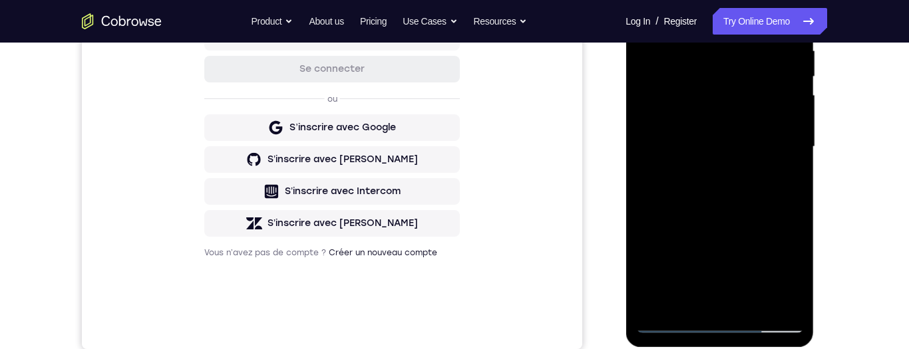
click at [795, 274] on div at bounding box center [720, 147] width 168 height 373
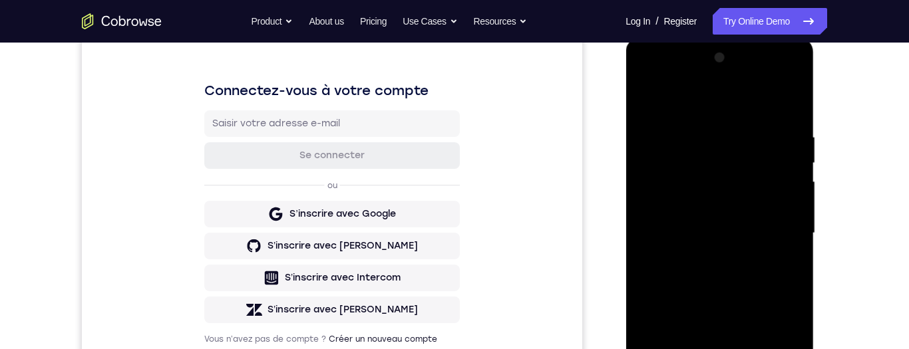
scroll to position [181, 0]
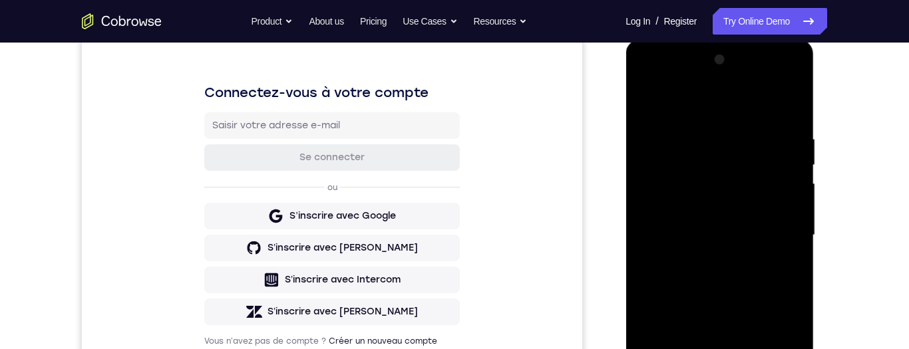
click at [739, 143] on div at bounding box center [720, 235] width 168 height 373
click at [779, 206] on div at bounding box center [720, 235] width 168 height 373
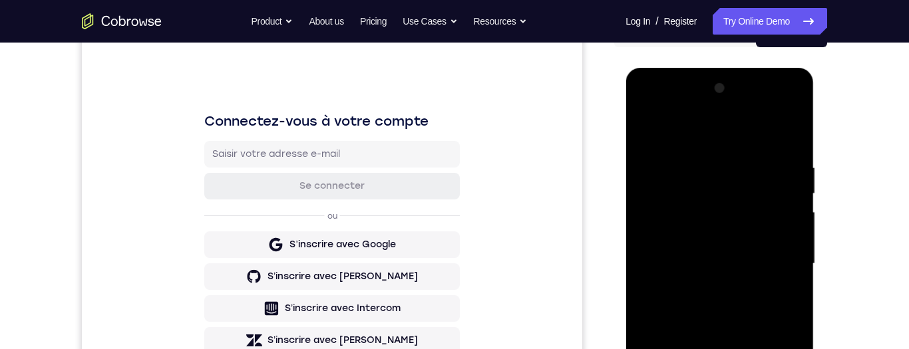
scroll to position [152, 0]
click at [736, 218] on div at bounding box center [720, 265] width 168 height 373
click at [781, 206] on div at bounding box center [720, 265] width 168 height 373
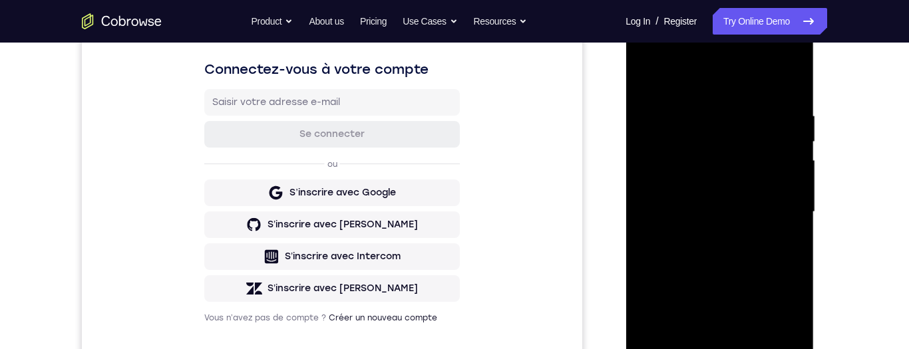
scroll to position [216, 0]
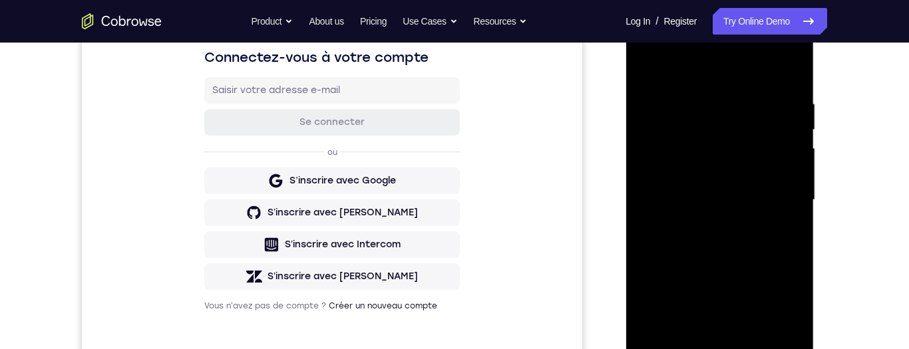
click at [791, 324] on div at bounding box center [720, 200] width 168 height 373
click at [791, 326] on div at bounding box center [720, 200] width 168 height 373
click at [792, 322] on div at bounding box center [720, 200] width 168 height 373
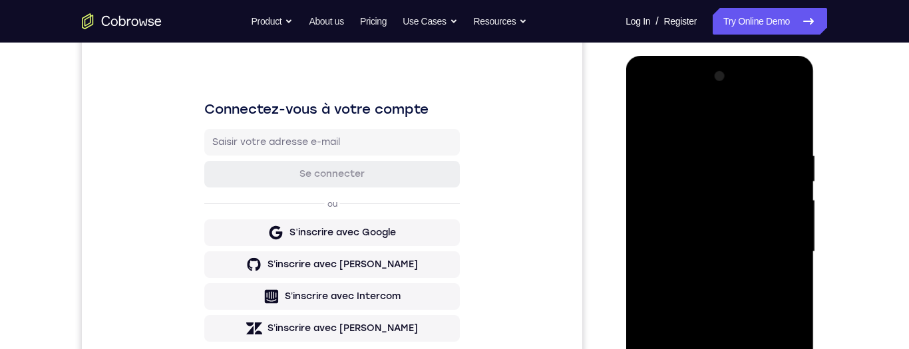
scroll to position [162, 0]
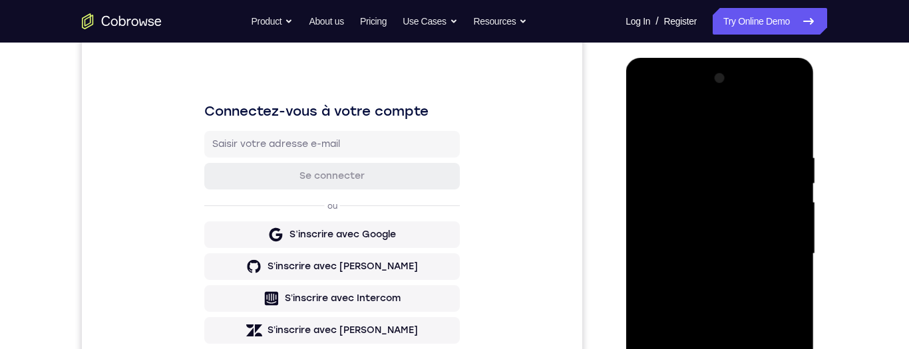
click at [743, 226] on div at bounding box center [720, 254] width 168 height 373
click at [777, 228] on div at bounding box center [720, 254] width 168 height 373
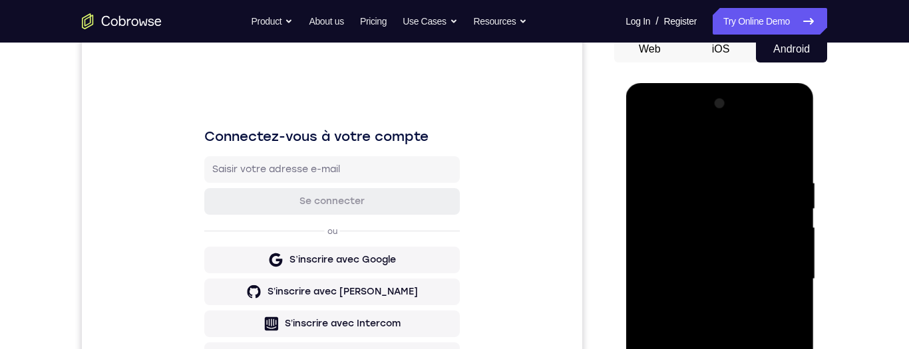
scroll to position [129, 0]
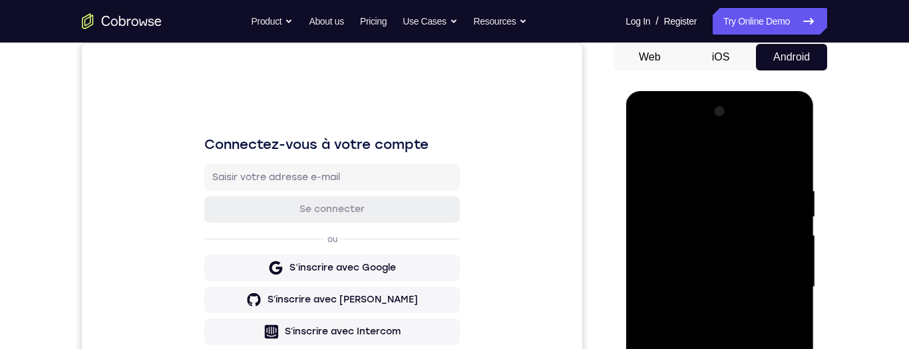
click at [734, 232] on div at bounding box center [720, 287] width 168 height 373
click at [777, 238] on div at bounding box center [720, 287] width 168 height 373
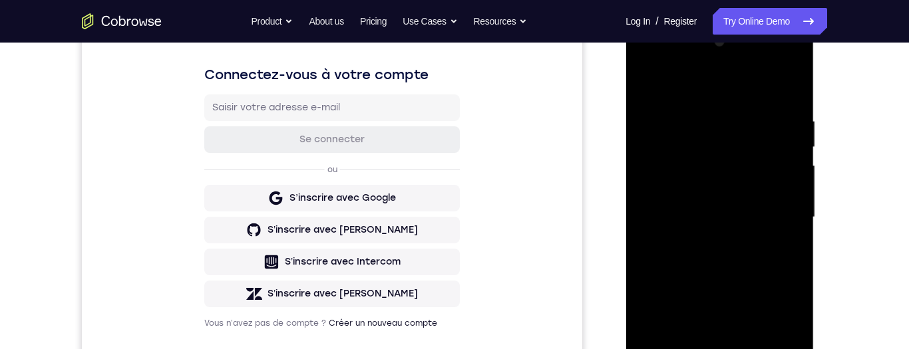
click at [786, 252] on div at bounding box center [720, 217] width 168 height 373
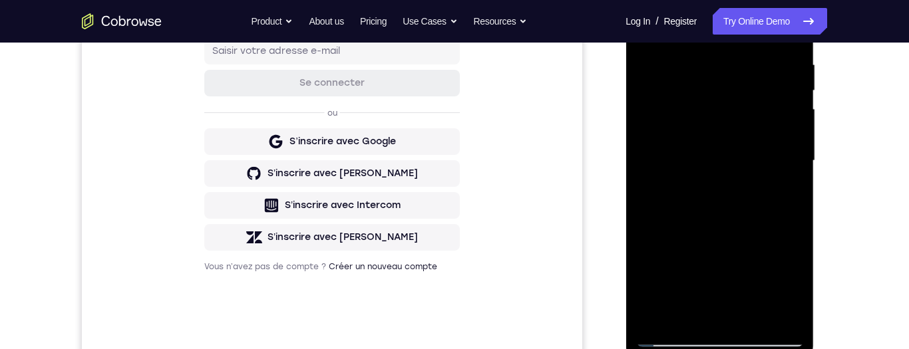
scroll to position [222, 0]
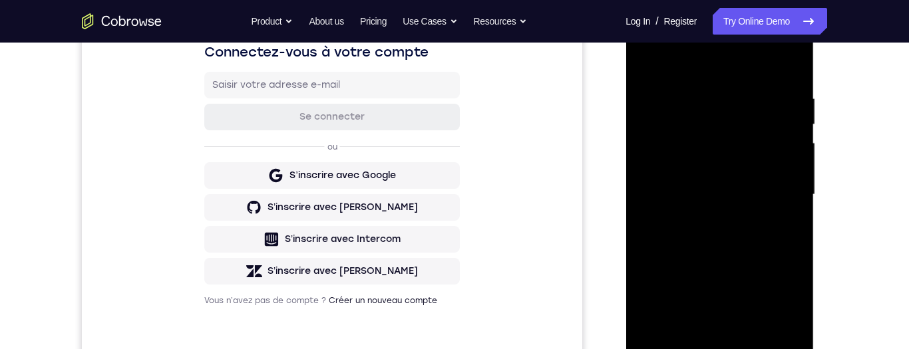
click at [744, 116] on div at bounding box center [720, 195] width 168 height 373
click at [780, 176] on div at bounding box center [720, 195] width 168 height 373
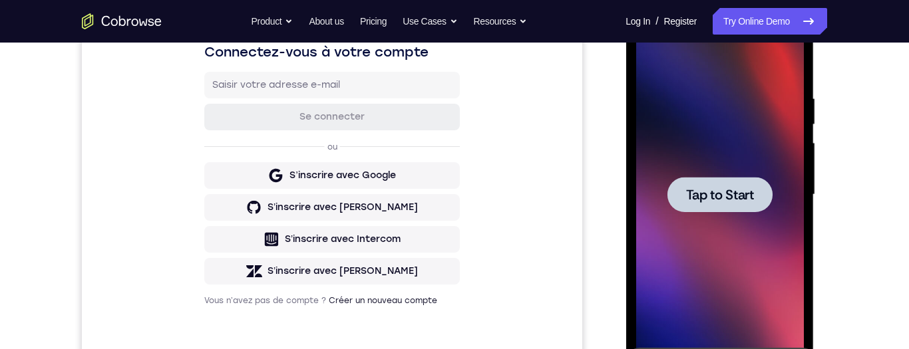
scroll to position [276, 0]
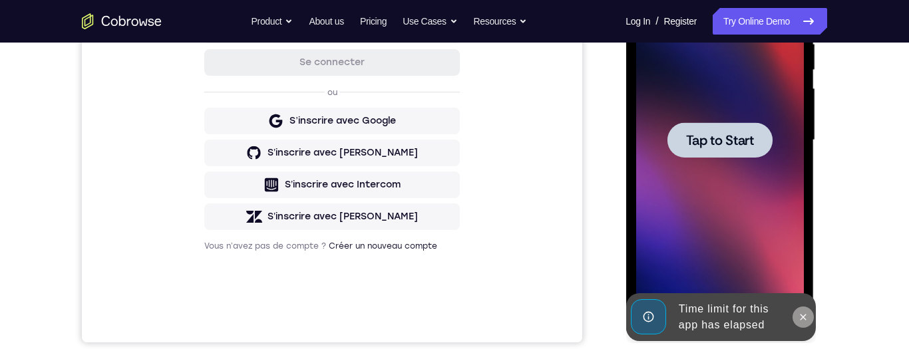
click at [805, 316] on icon at bounding box center [802, 317] width 11 height 11
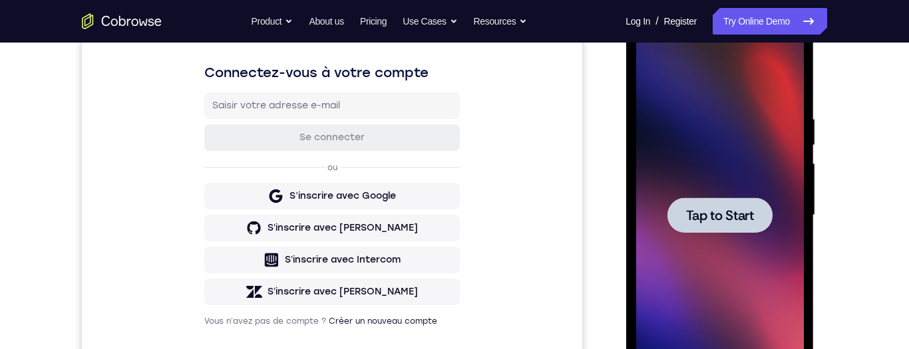
scroll to position [184, 0]
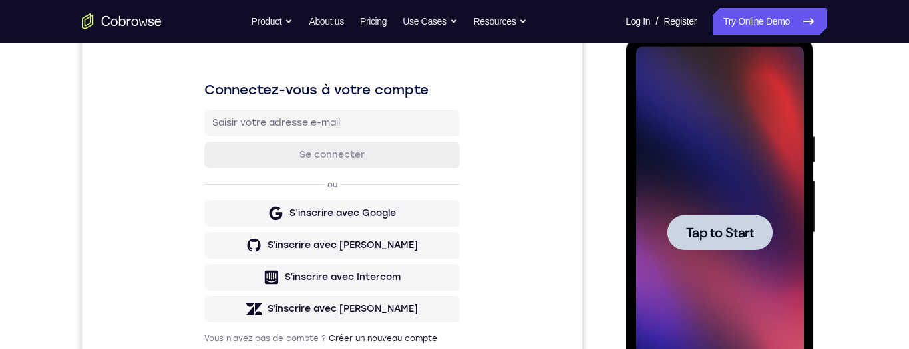
click at [734, 231] on span "Tap to Start" at bounding box center [720, 232] width 68 height 13
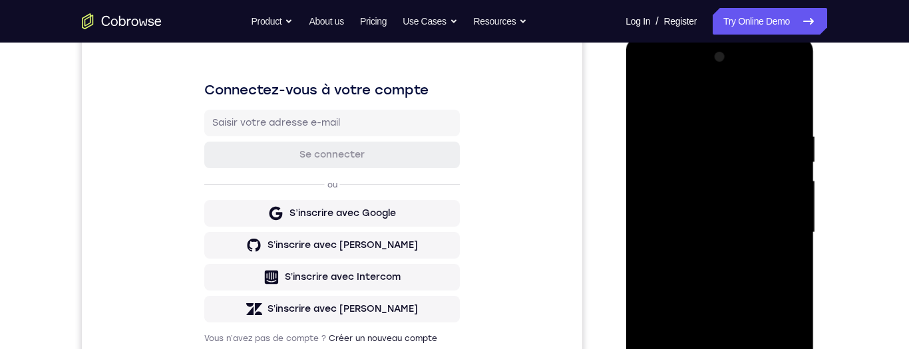
scroll to position [349, 0]
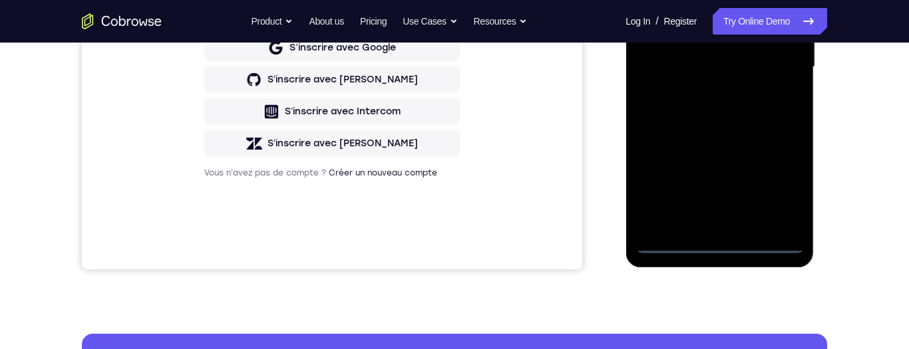
click at [770, 243] on div at bounding box center [720, 67] width 168 height 373
click at [726, 246] on div at bounding box center [720, 67] width 168 height 373
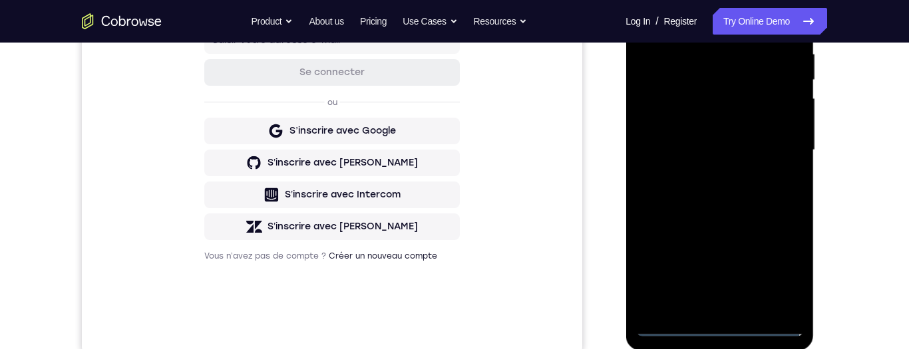
scroll to position [274, 0]
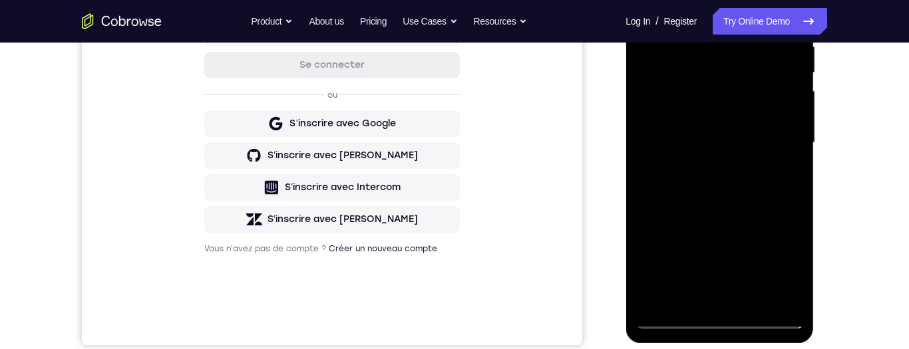
click at [792, 258] on div at bounding box center [720, 143] width 168 height 373
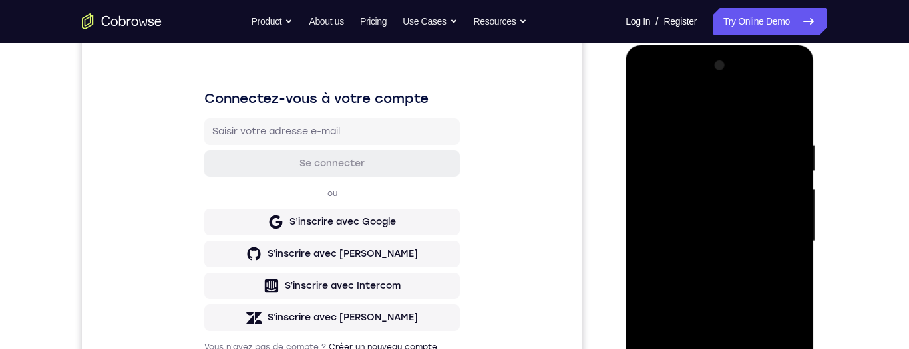
click at [664, 81] on div at bounding box center [720, 241] width 168 height 373
click at [772, 243] on div at bounding box center [720, 241] width 168 height 373
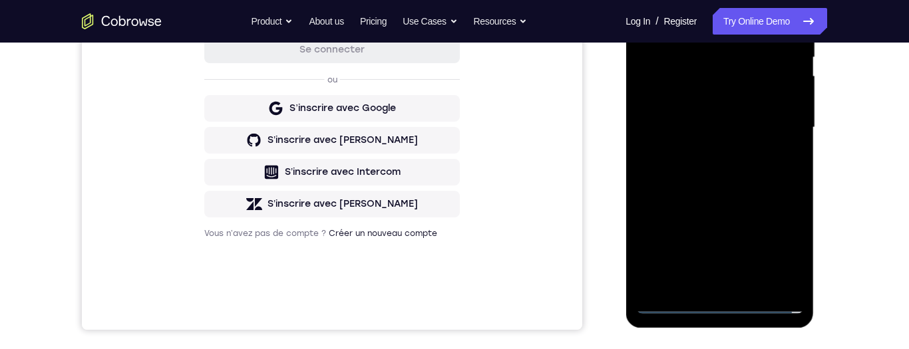
click at [696, 288] on div at bounding box center [720, 127] width 168 height 373
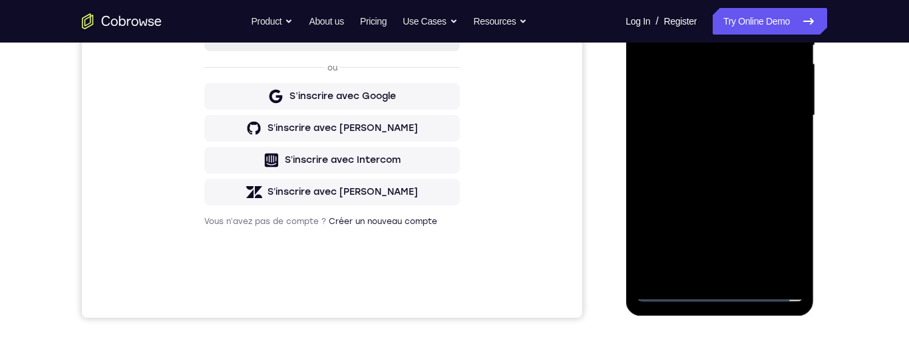
click at [681, 101] on div at bounding box center [720, 115] width 168 height 373
click at [708, 89] on div at bounding box center [720, 115] width 168 height 373
click at [740, 120] on div at bounding box center [720, 115] width 168 height 373
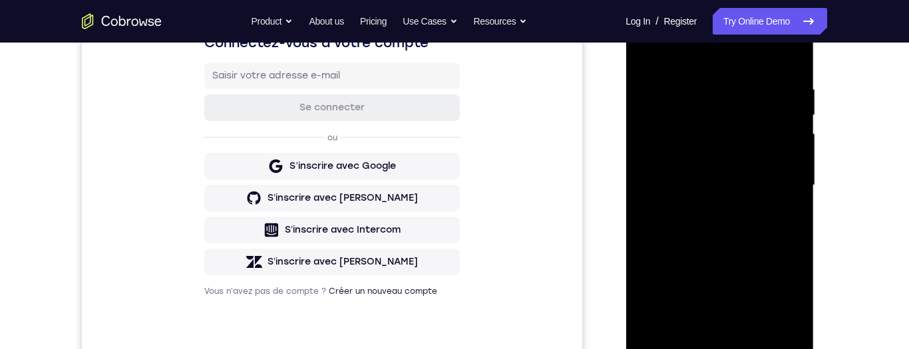
scroll to position [232, 0]
click at [746, 216] on div at bounding box center [720, 184] width 168 height 373
click at [685, 92] on div at bounding box center [720, 184] width 168 height 373
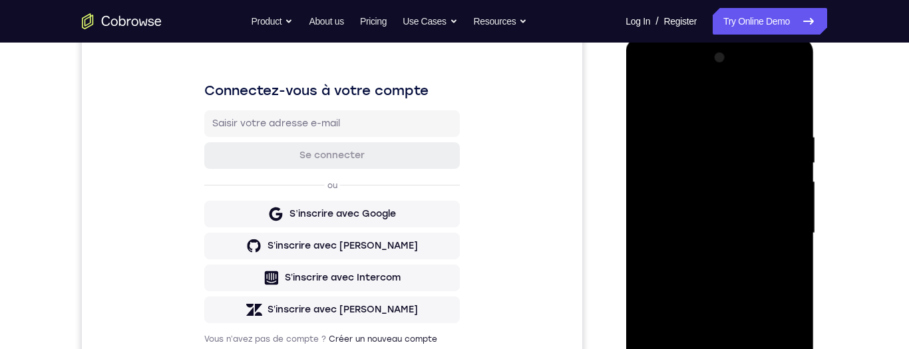
click at [793, 211] on div at bounding box center [720, 233] width 168 height 373
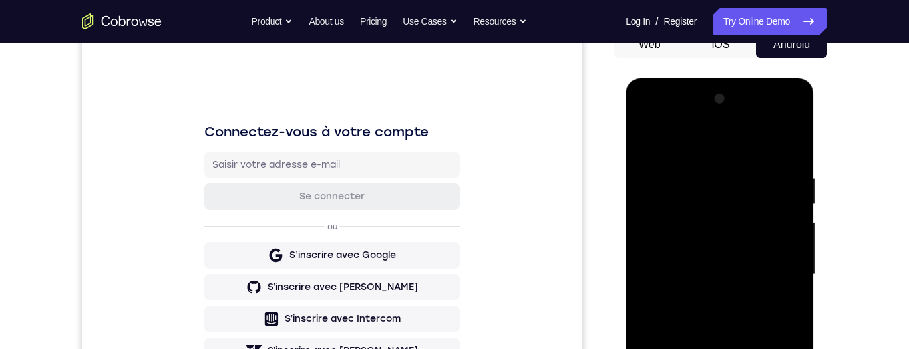
click at [788, 287] on div at bounding box center [720, 275] width 168 height 373
click at [792, 277] on div at bounding box center [720, 275] width 168 height 373
click at [786, 296] on div at bounding box center [720, 275] width 168 height 373
click at [777, 301] on div at bounding box center [720, 275] width 168 height 373
click at [784, 258] on div at bounding box center [720, 275] width 168 height 373
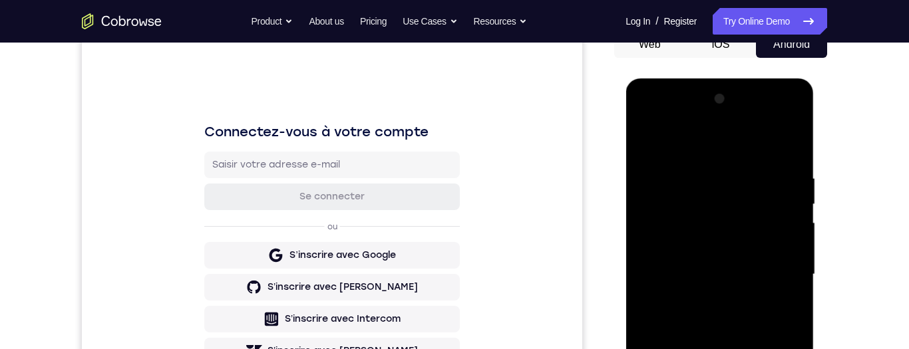
click at [787, 136] on div at bounding box center [720, 275] width 168 height 373
click at [654, 153] on div at bounding box center [720, 275] width 168 height 373
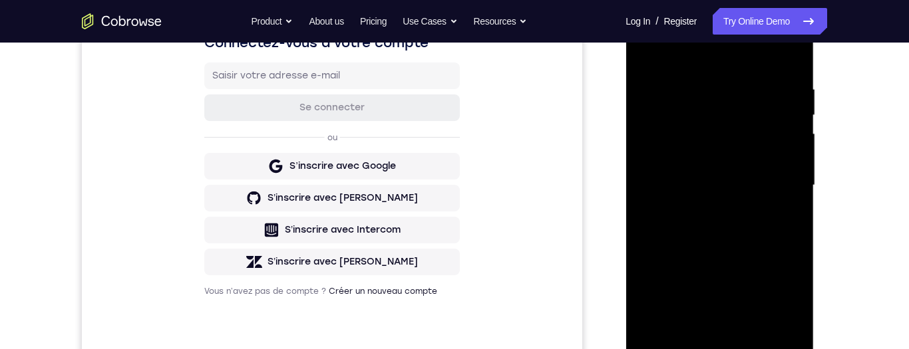
click at [672, 300] on div at bounding box center [720, 185] width 168 height 373
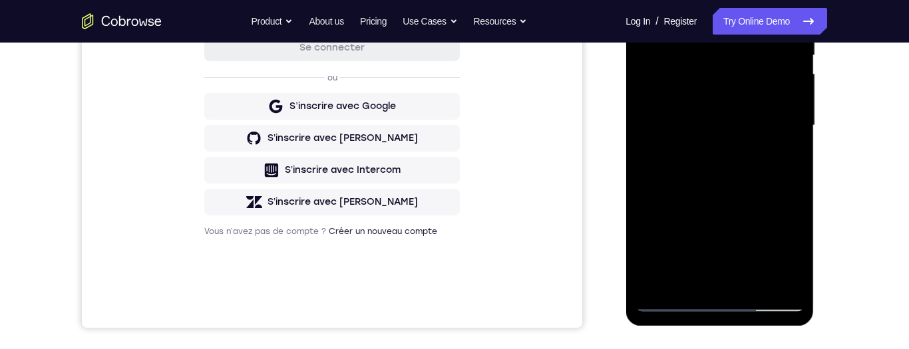
click at [789, 137] on div at bounding box center [720, 125] width 168 height 373
click at [796, 134] on div at bounding box center [720, 125] width 168 height 373
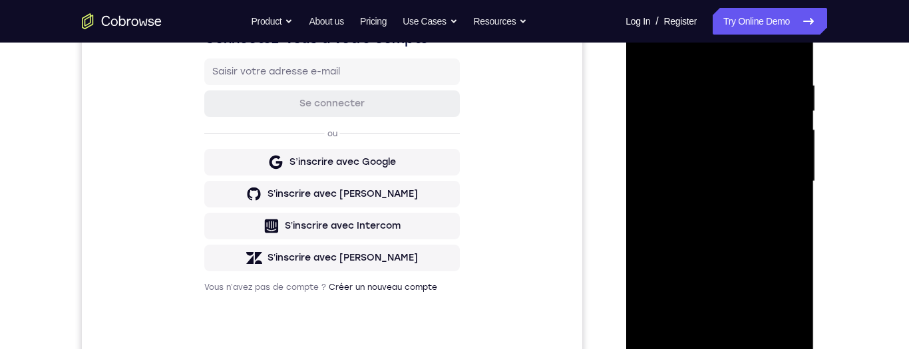
click at [795, 185] on div at bounding box center [720, 181] width 168 height 373
click at [792, 182] on div at bounding box center [720, 181] width 168 height 373
click at [652, 333] on div at bounding box center [720, 181] width 168 height 373
click at [689, 332] on div at bounding box center [720, 181] width 168 height 373
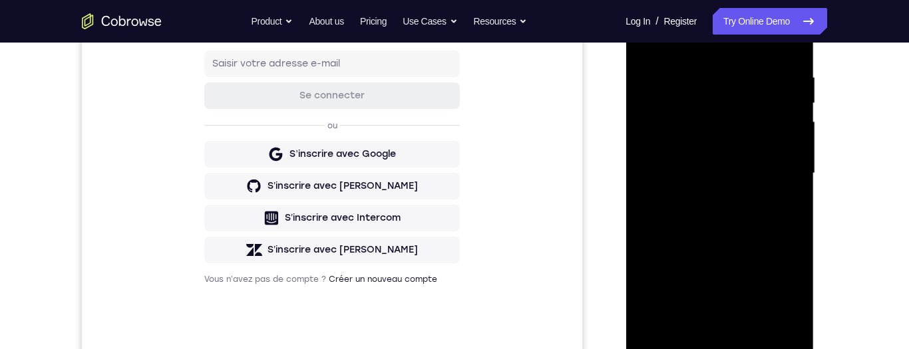
scroll to position [172, 0]
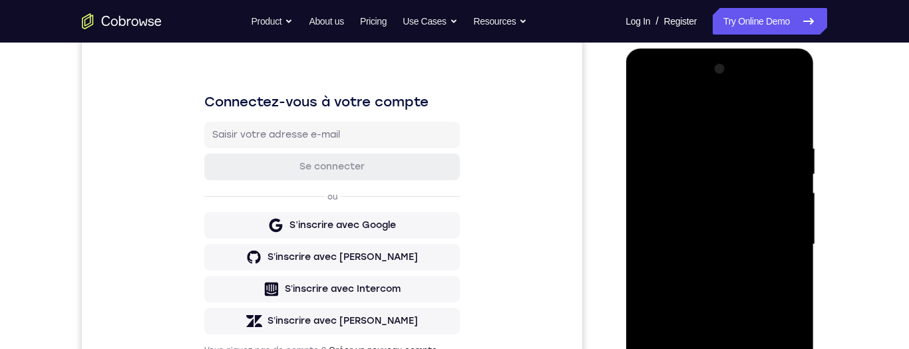
click at [710, 91] on div at bounding box center [720, 245] width 168 height 373
click at [718, 109] on div at bounding box center [720, 245] width 168 height 373
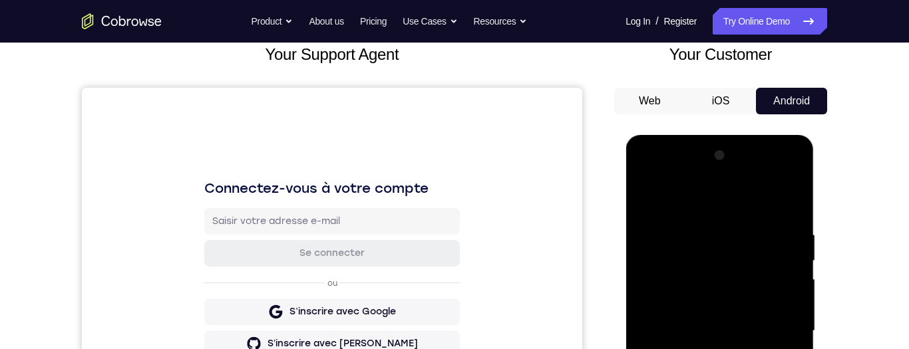
scroll to position [88, 0]
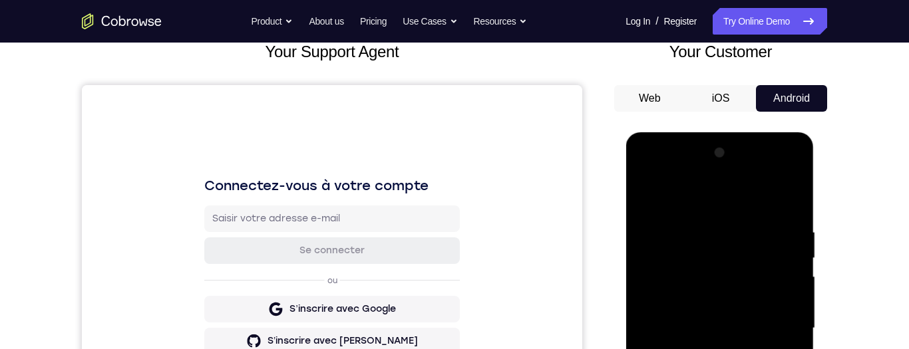
click at [735, 198] on div at bounding box center [720, 328] width 168 height 373
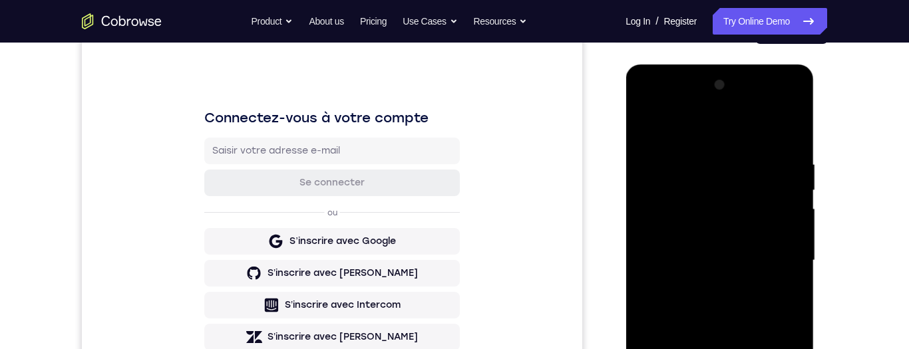
scroll to position [157, 0]
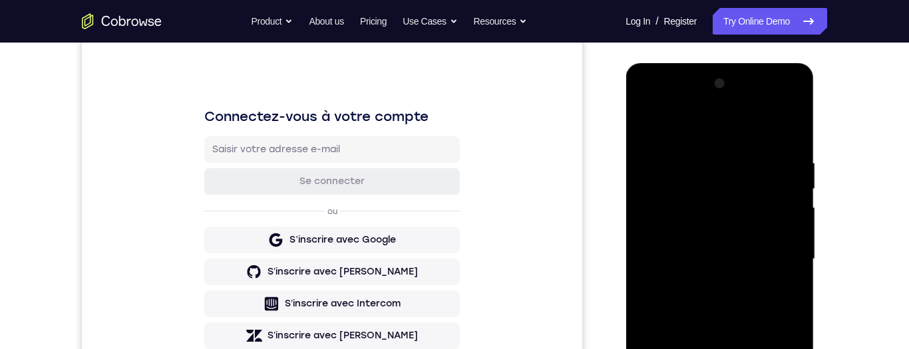
click at [740, 123] on div at bounding box center [720, 259] width 168 height 373
click at [756, 154] on div at bounding box center [720, 259] width 168 height 373
click at [768, 169] on div at bounding box center [720, 259] width 168 height 373
click at [732, 330] on div at bounding box center [720, 259] width 168 height 373
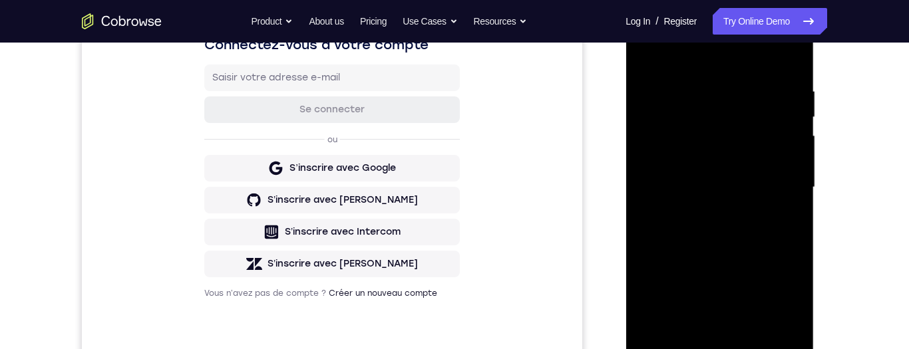
click at [709, 335] on div at bounding box center [720, 187] width 168 height 373
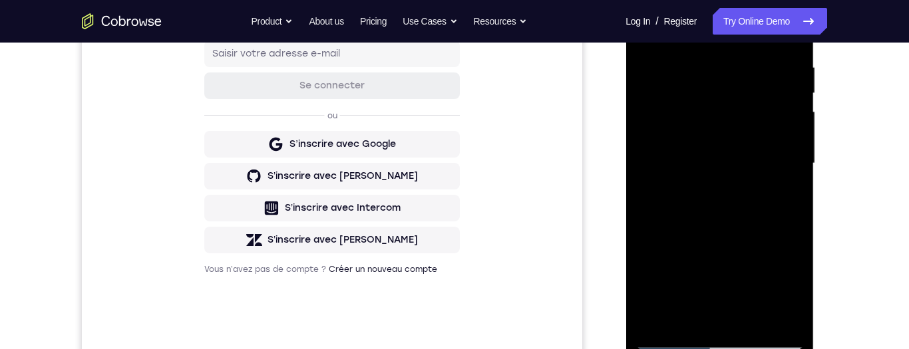
click at [718, 228] on div at bounding box center [720, 163] width 168 height 373
click at [784, 194] on div at bounding box center [720, 163] width 168 height 373
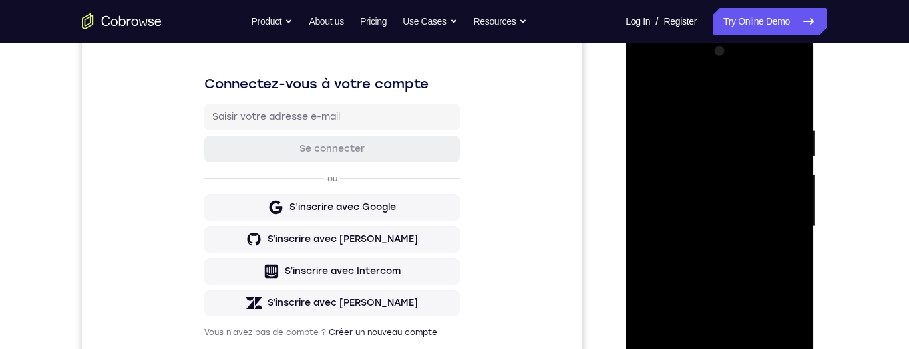
scroll to position [112, 0]
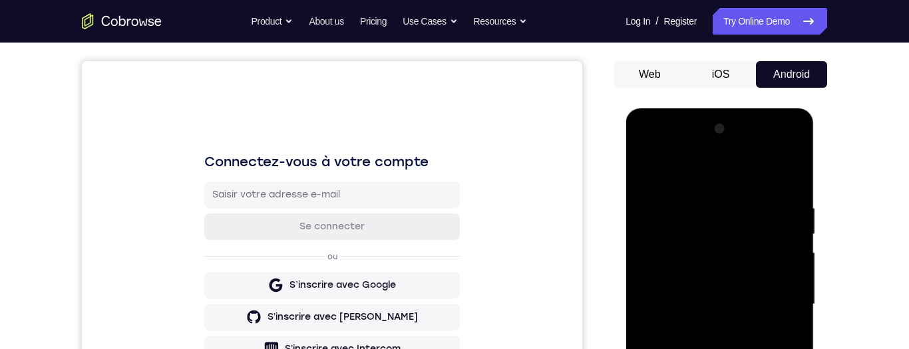
click at [709, 171] on div at bounding box center [720, 304] width 168 height 373
click at [682, 285] on div at bounding box center [720, 304] width 168 height 373
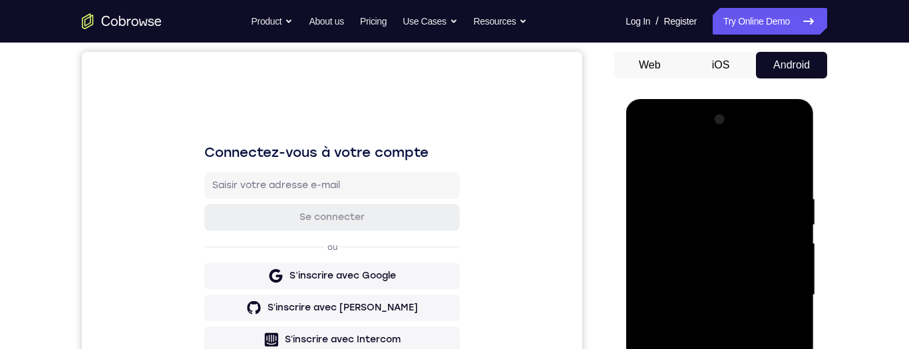
scroll to position [130, 0]
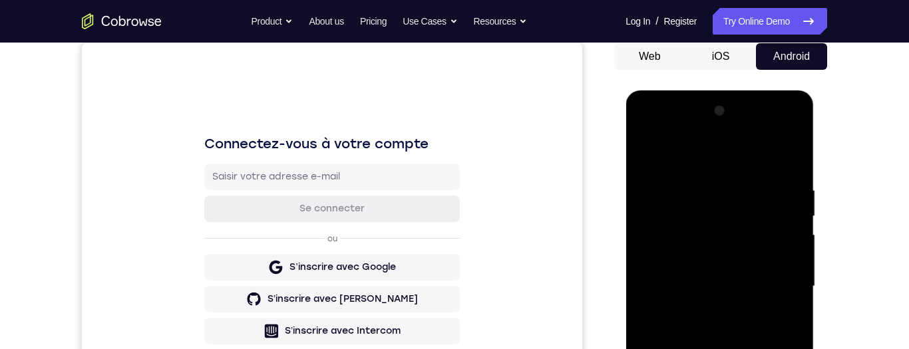
click at [786, 314] on div at bounding box center [720, 287] width 168 height 373
click at [782, 296] on div at bounding box center [720, 286] width 168 height 373
click at [787, 285] on div at bounding box center [720, 286] width 168 height 373
click at [793, 278] on div at bounding box center [720, 286] width 168 height 373
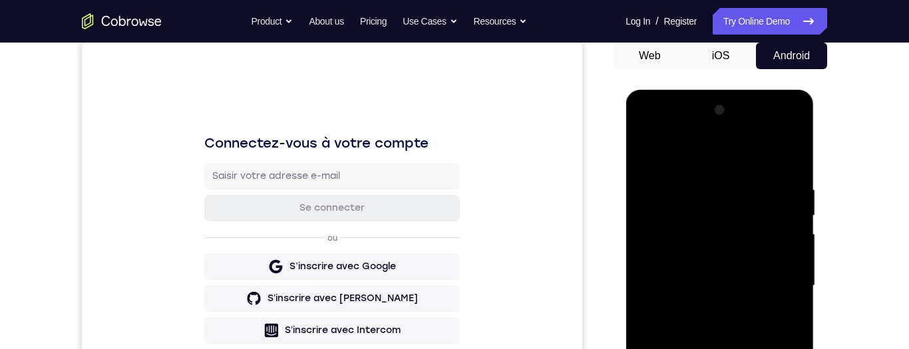
click at [785, 291] on div at bounding box center [720, 286] width 168 height 373
click at [781, 296] on div at bounding box center [720, 286] width 168 height 373
click at [688, 240] on div at bounding box center [720, 286] width 168 height 373
click at [648, 150] on div at bounding box center [720, 286] width 168 height 373
click at [677, 197] on div at bounding box center [720, 286] width 168 height 373
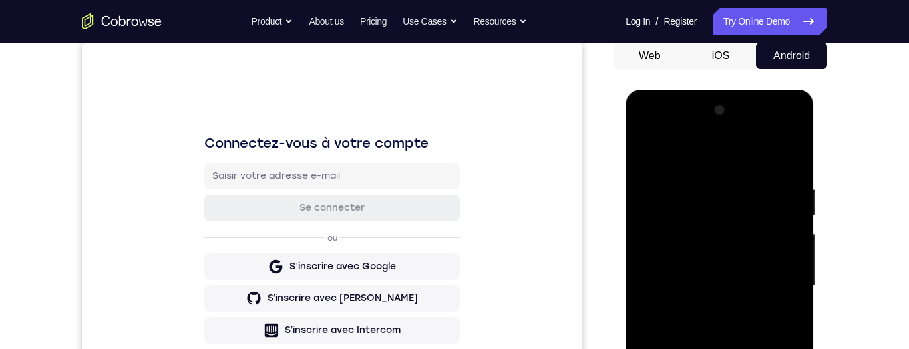
click at [646, 157] on div at bounding box center [720, 286] width 168 height 373
click at [648, 150] on div at bounding box center [720, 286] width 168 height 373
click at [708, 190] on div at bounding box center [720, 286] width 168 height 373
click at [785, 277] on div at bounding box center [720, 286] width 168 height 373
click at [790, 276] on div at bounding box center [720, 286] width 168 height 373
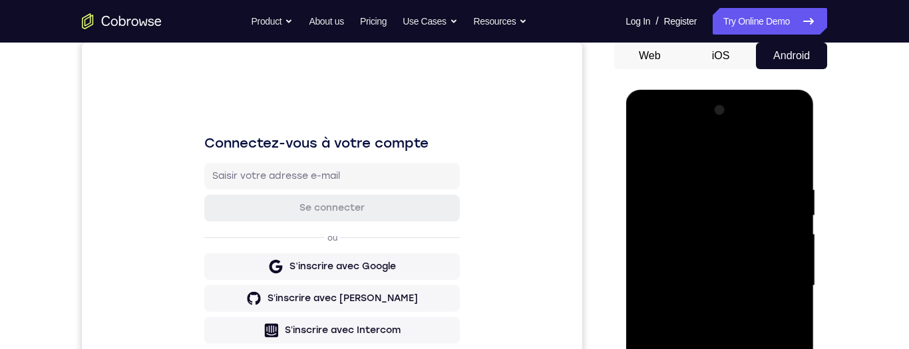
click at [780, 280] on div at bounding box center [720, 286] width 168 height 373
click at [771, 274] on div at bounding box center [720, 286] width 168 height 373
click at [777, 272] on div at bounding box center [720, 286] width 168 height 373
click at [789, 284] on div at bounding box center [720, 286] width 168 height 373
click at [783, 271] on div at bounding box center [720, 286] width 168 height 373
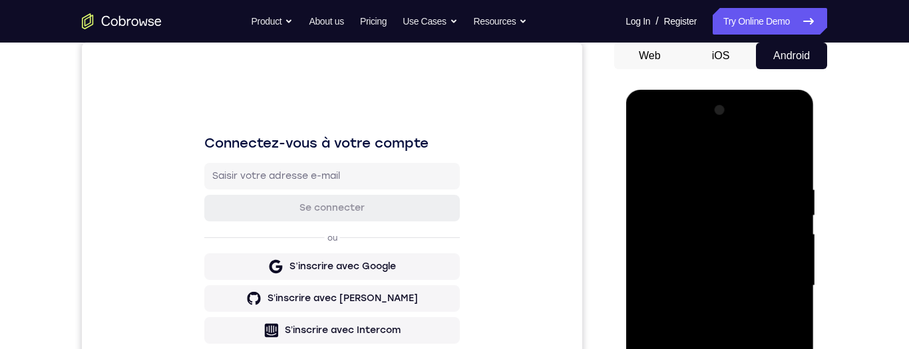
click at [784, 274] on div at bounding box center [720, 286] width 168 height 373
click at [777, 274] on div at bounding box center [720, 286] width 168 height 373
click at [783, 259] on div at bounding box center [720, 286] width 168 height 373
click at [775, 279] on div at bounding box center [720, 286] width 168 height 373
click at [771, 289] on div at bounding box center [720, 286] width 168 height 373
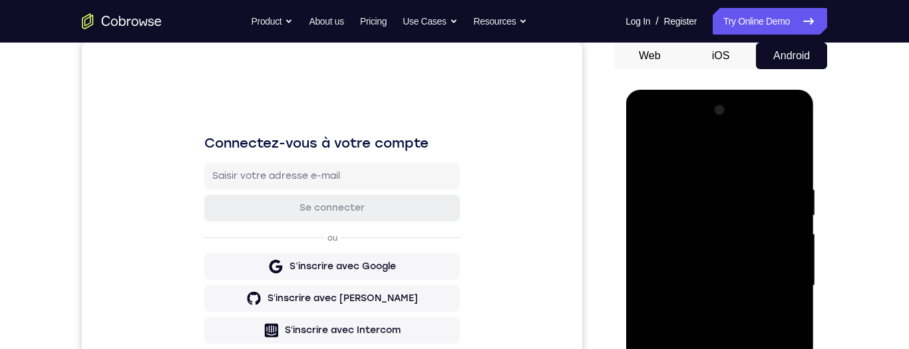
click at [782, 273] on div at bounding box center [720, 286] width 168 height 373
click at [775, 244] on div at bounding box center [720, 286] width 168 height 373
click at [783, 273] on div at bounding box center [720, 286] width 168 height 373
click at [784, 269] on div at bounding box center [720, 286] width 168 height 373
click at [783, 269] on div at bounding box center [720, 286] width 168 height 373
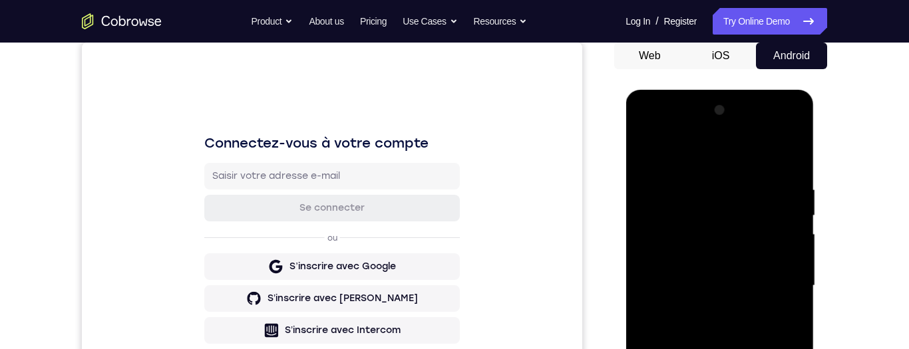
click at [784, 268] on div at bounding box center [720, 286] width 168 height 373
click at [801, 246] on div at bounding box center [720, 286] width 168 height 373
click at [779, 216] on div at bounding box center [720, 286] width 168 height 373
click at [783, 221] on div at bounding box center [720, 286] width 168 height 373
click at [778, 221] on div at bounding box center [720, 286] width 168 height 373
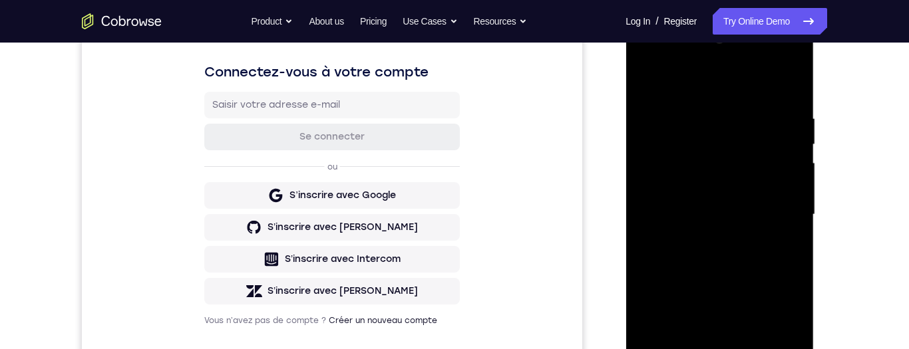
scroll to position [312, 0]
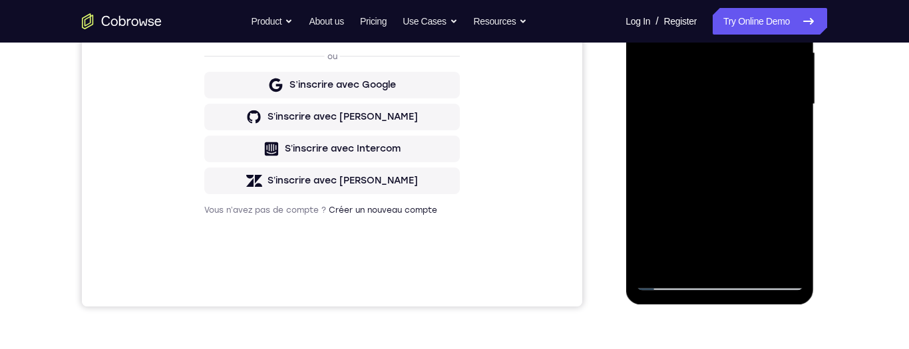
click at [855, 276] on div "Your Support Agent Your Customer Web iOS Android Next Steps We’d be happy to gi…" at bounding box center [455, 169] width 852 height 878
click at [670, 279] on div at bounding box center [720, 104] width 168 height 373
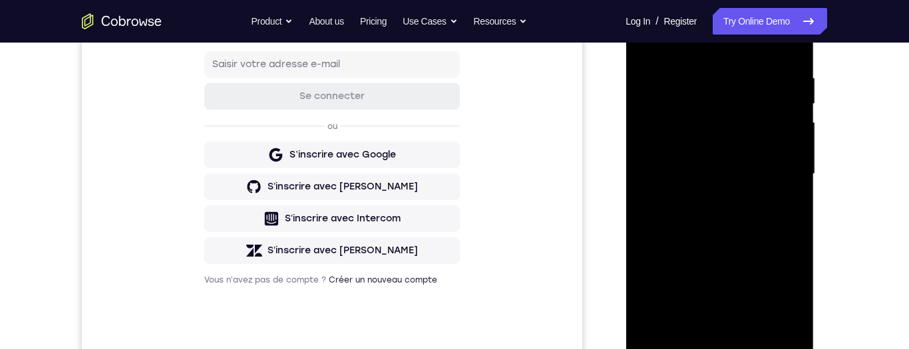
scroll to position [129, 0]
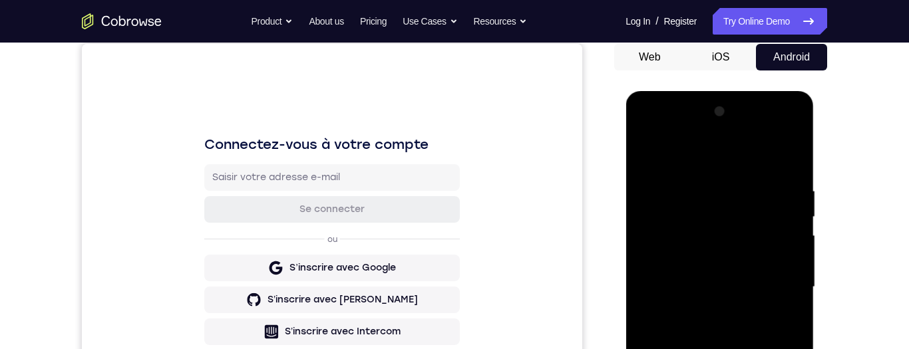
click at [713, 176] on div at bounding box center [720, 287] width 168 height 373
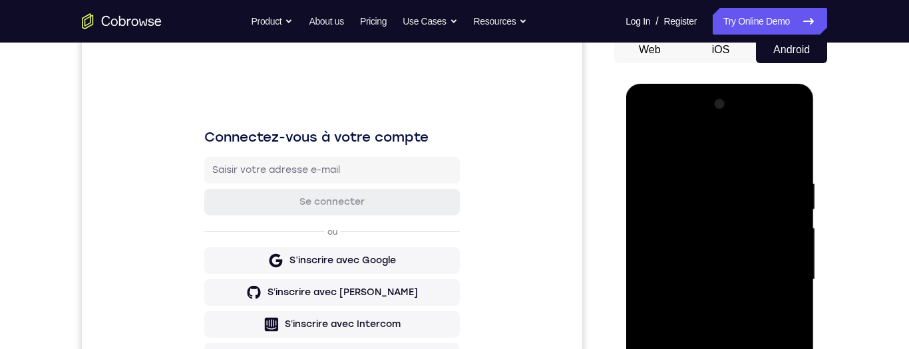
scroll to position [355, 0]
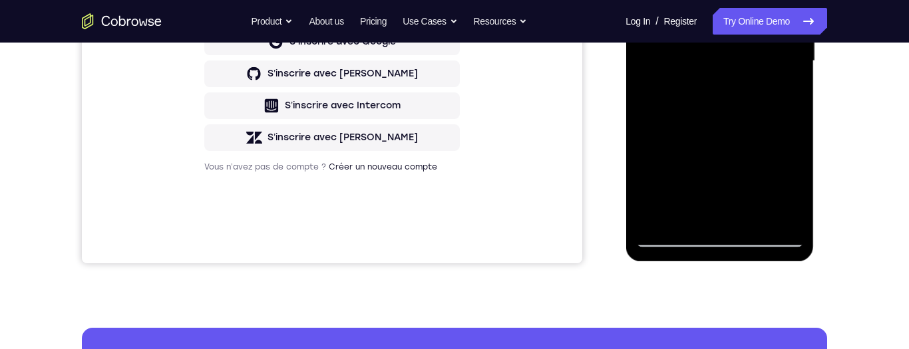
click at [664, 234] on div at bounding box center [720, 61] width 168 height 373
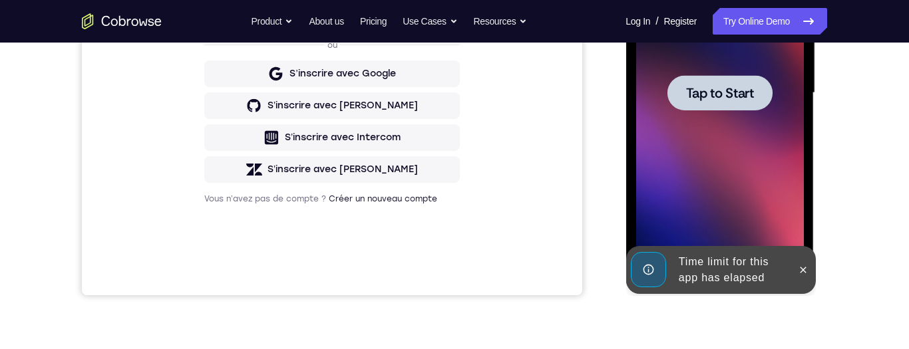
scroll to position [230, 0]
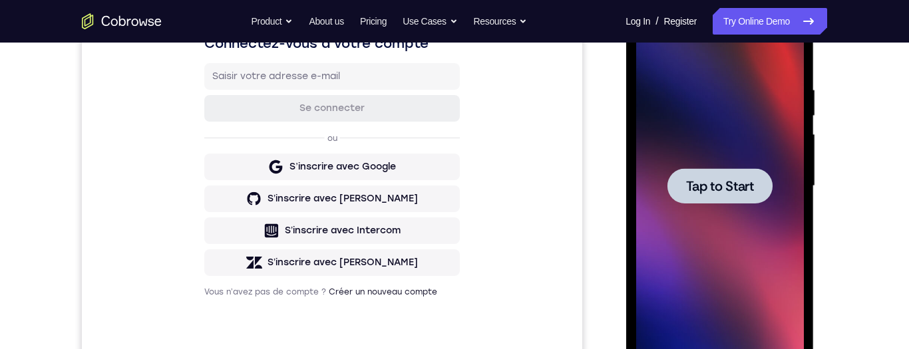
click at [715, 180] on span "Tap to Start" at bounding box center [720, 186] width 68 height 13
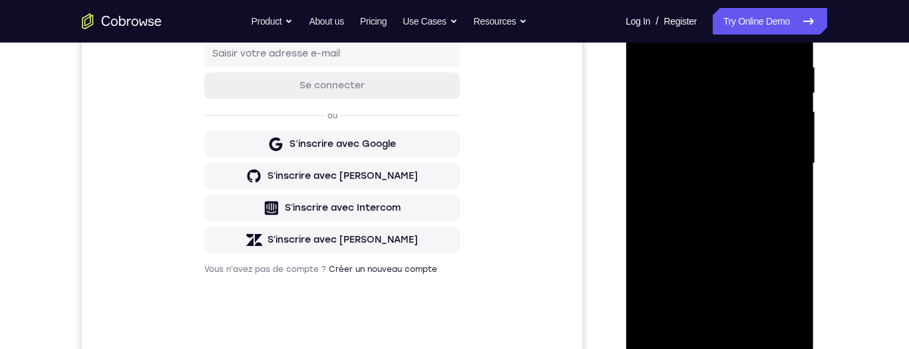
scroll to position [304, 0]
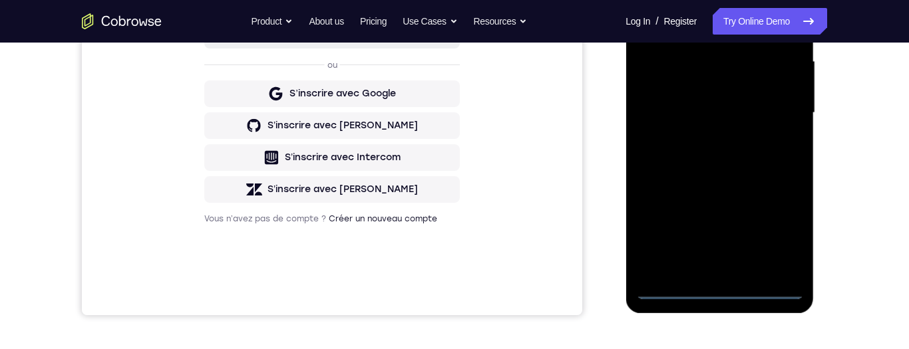
click at [727, 296] on div at bounding box center [720, 113] width 168 height 373
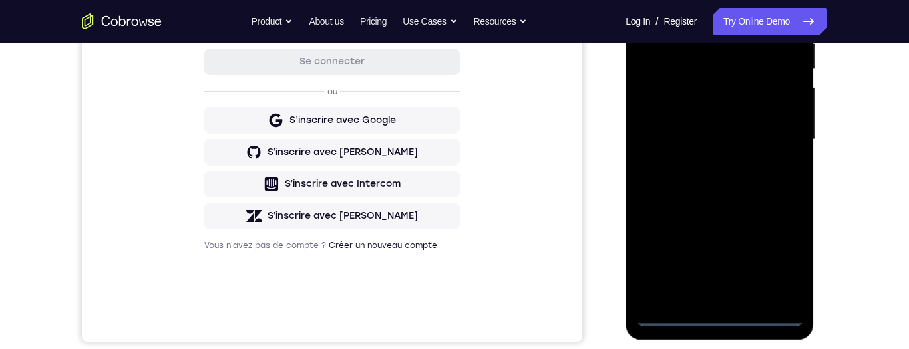
click at [788, 268] on div at bounding box center [720, 139] width 168 height 373
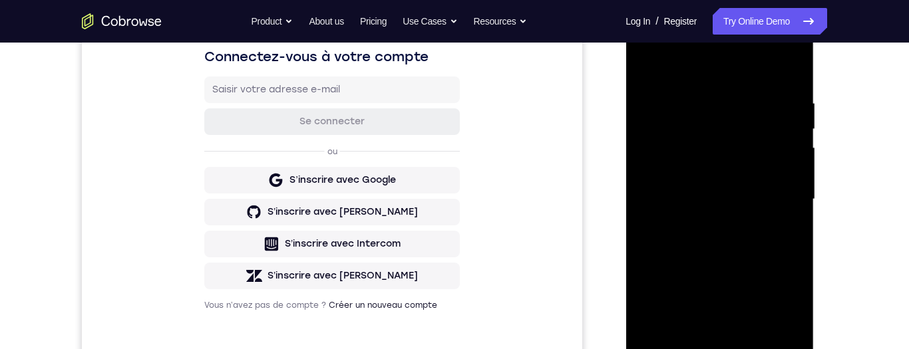
scroll to position [201, 0]
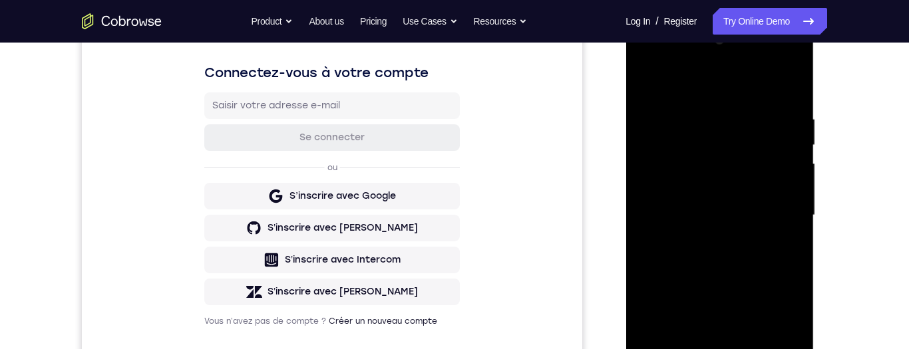
click at [674, 64] on div at bounding box center [720, 215] width 168 height 373
click at [783, 218] on div at bounding box center [720, 215] width 168 height 373
click at [709, 244] on div at bounding box center [720, 215] width 168 height 373
click at [754, 212] on div at bounding box center [720, 215] width 168 height 373
click at [738, 186] on div at bounding box center [720, 215] width 168 height 373
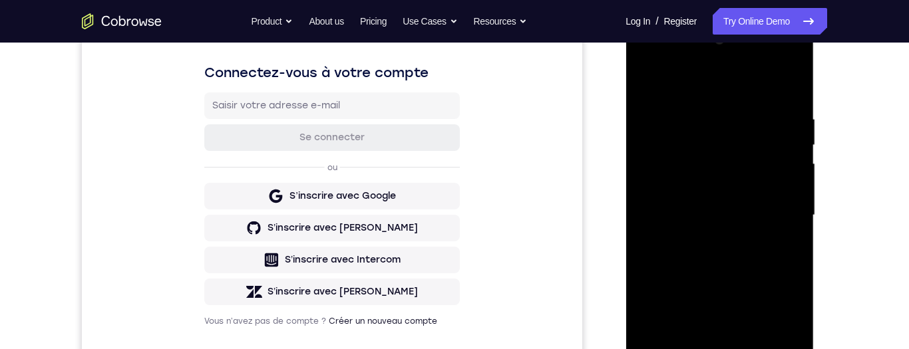
click at [756, 218] on div at bounding box center [720, 215] width 168 height 373
click at [777, 270] on div at bounding box center [720, 215] width 168 height 373
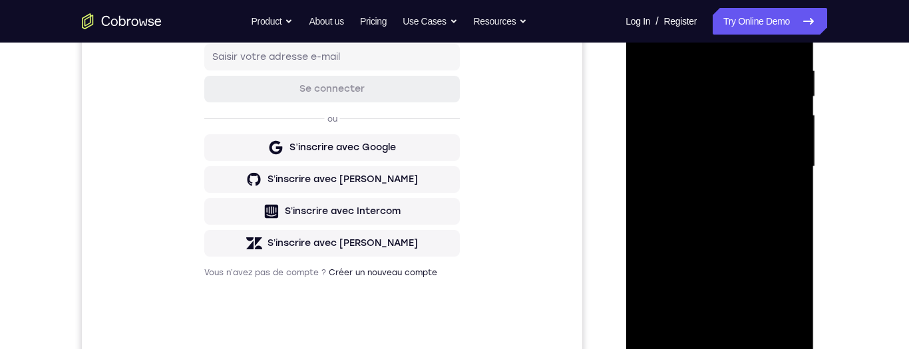
scroll to position [252, 0]
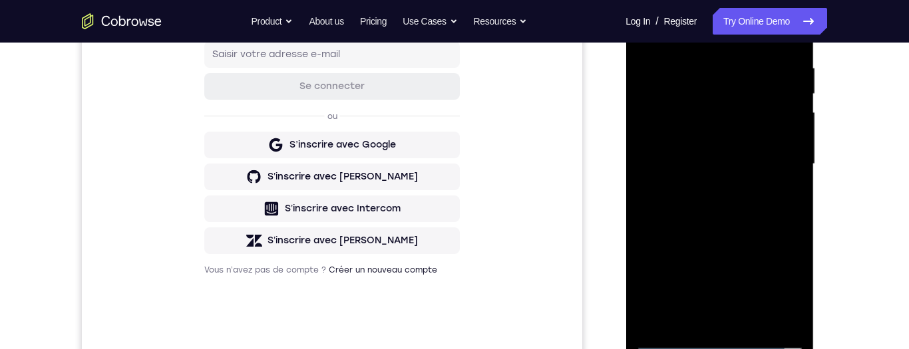
click at [762, 222] on div at bounding box center [720, 164] width 168 height 373
click at [760, 321] on div at bounding box center [720, 164] width 168 height 373
click at [762, 239] on div at bounding box center [720, 164] width 168 height 373
click at [771, 183] on div at bounding box center [720, 164] width 168 height 373
click at [833, 129] on div "Your Support Agent Your Customer Web iOS Android Next Steps We’d be happy to gi…" at bounding box center [455, 229] width 852 height 878
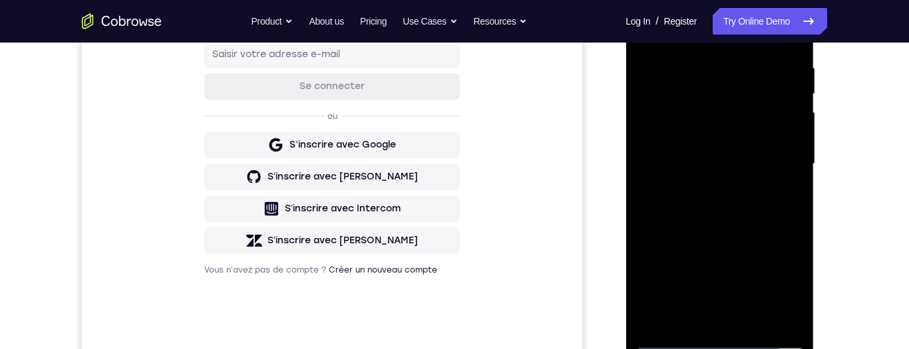
scroll to position [283, 0]
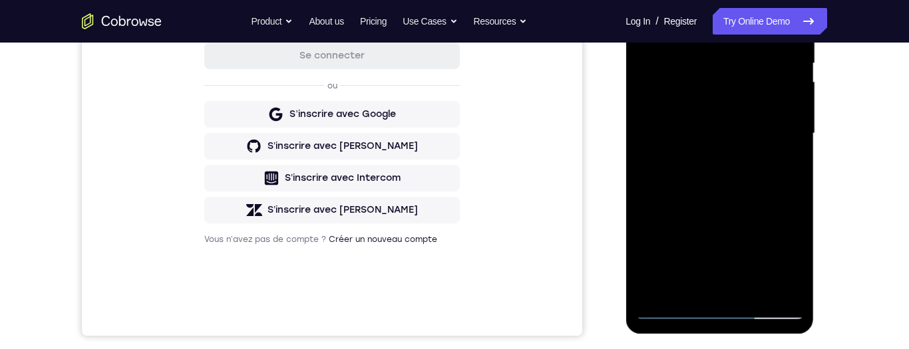
click at [710, 186] on div at bounding box center [720, 133] width 168 height 373
click at [734, 226] on div at bounding box center [720, 133] width 168 height 373
click at [703, 285] on div at bounding box center [720, 133] width 168 height 373
click at [686, 288] on div at bounding box center [720, 133] width 168 height 373
click at [760, 208] on div at bounding box center [720, 133] width 168 height 373
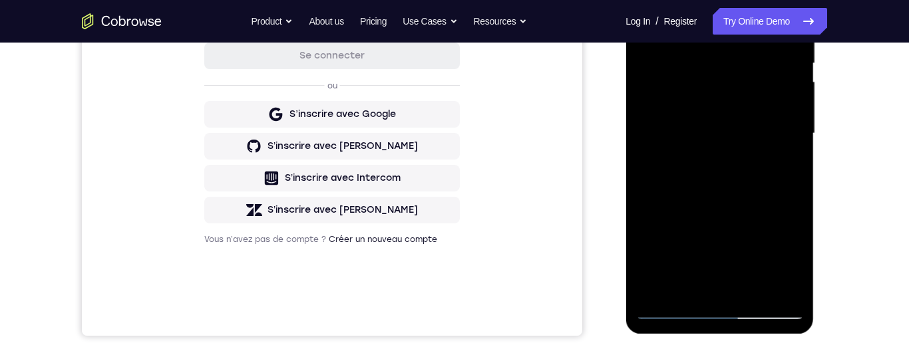
click at [757, 208] on div at bounding box center [720, 133] width 168 height 373
click at [760, 205] on div at bounding box center [720, 133] width 168 height 373
click at [760, 206] on div at bounding box center [720, 133] width 168 height 373
click at [761, 209] on div at bounding box center [720, 133] width 168 height 373
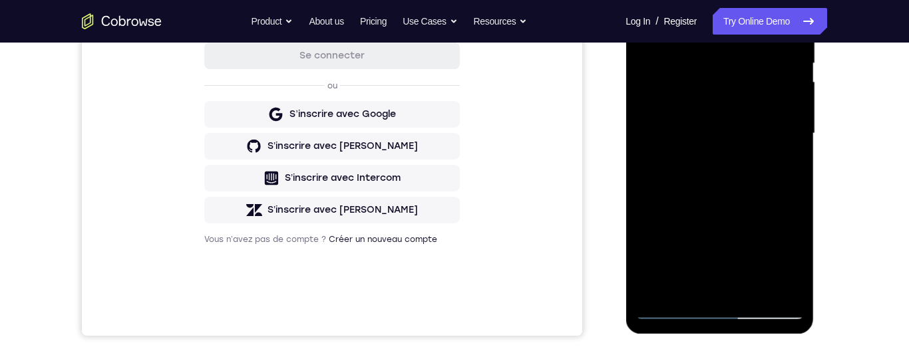
click at [761, 207] on div at bounding box center [720, 133] width 168 height 373
click at [761, 208] on div at bounding box center [720, 133] width 168 height 373
click at [762, 207] on div at bounding box center [720, 133] width 168 height 373
click at [760, 211] on div at bounding box center [720, 133] width 168 height 373
click at [761, 212] on div at bounding box center [720, 133] width 168 height 373
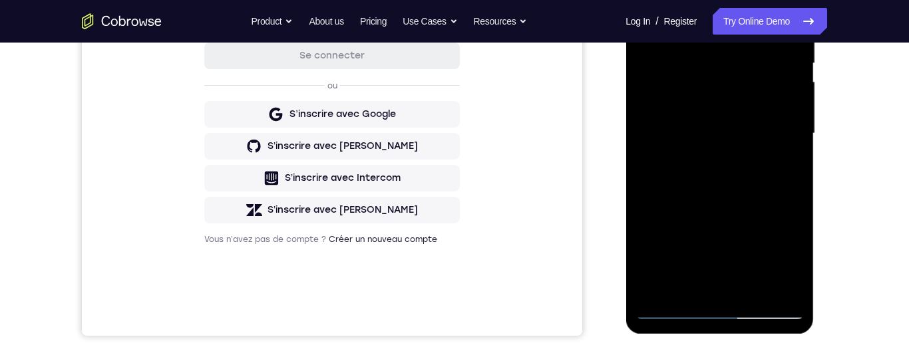
click at [761, 212] on div at bounding box center [720, 133] width 168 height 373
click at [762, 211] on div at bounding box center [720, 133] width 168 height 373
click at [646, 292] on div at bounding box center [720, 133] width 168 height 373
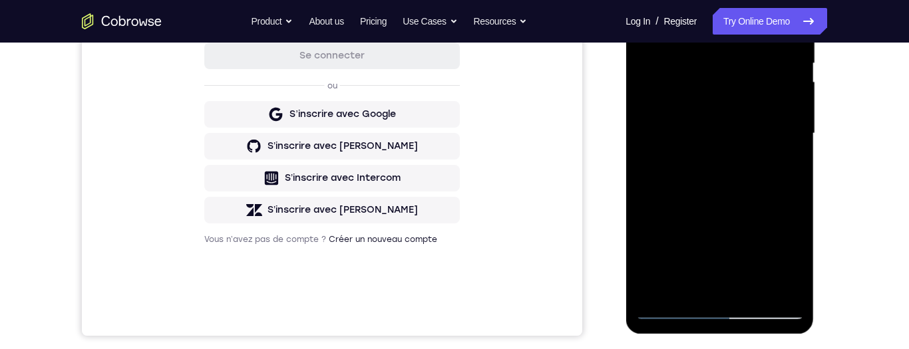
click at [789, 166] on div at bounding box center [720, 133] width 168 height 373
click at [797, 254] on div at bounding box center [720, 133] width 168 height 373
click at [792, 270] on div at bounding box center [720, 133] width 168 height 373
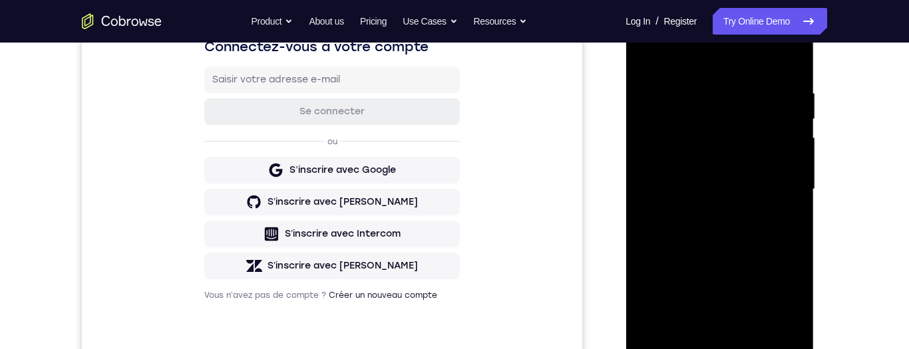
click at [652, 71] on div at bounding box center [720, 189] width 168 height 373
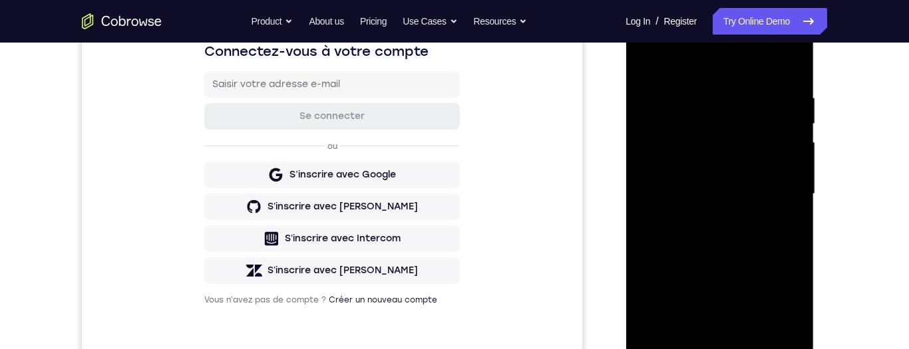
click at [650, 58] on div at bounding box center [720, 194] width 168 height 373
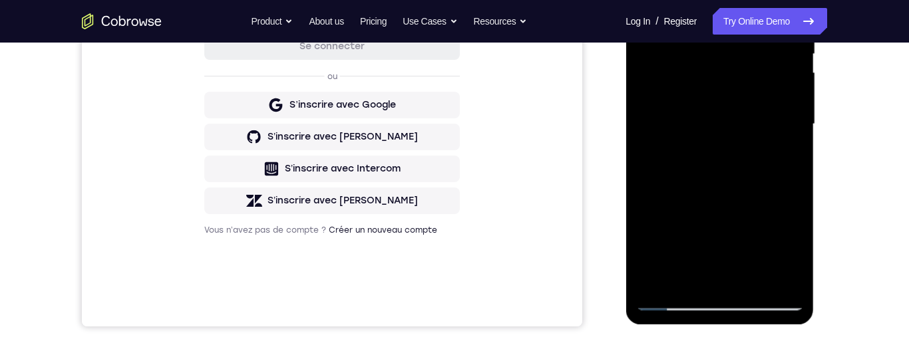
click at [745, 195] on div at bounding box center [720, 124] width 168 height 373
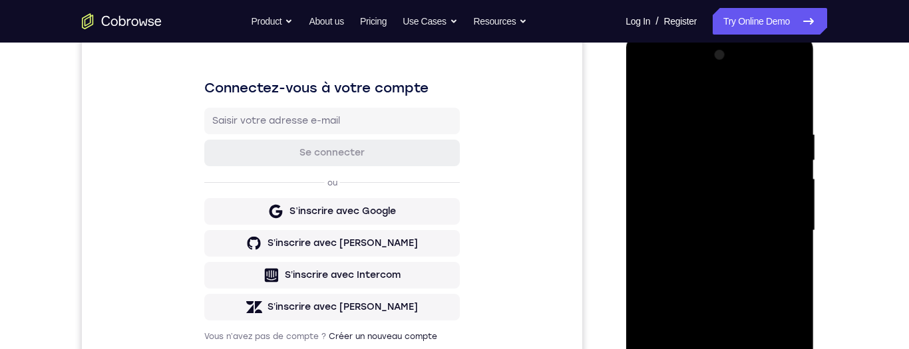
scroll to position [176, 0]
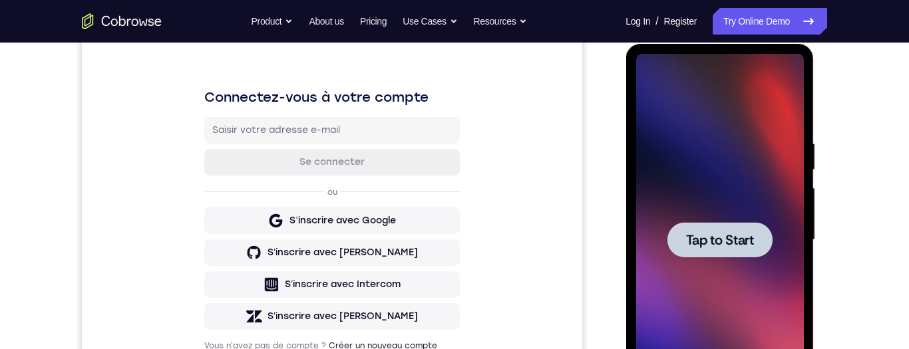
click at [735, 237] on span "Tap to Start" at bounding box center [720, 240] width 68 height 13
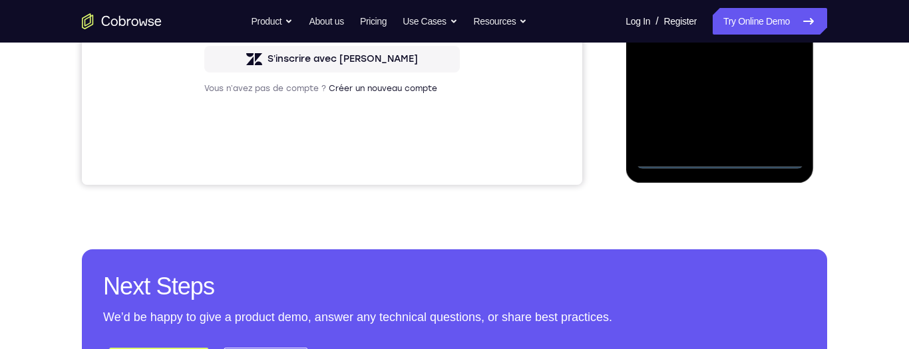
scroll to position [443, 0]
